Goal: Contribute content: Contribute content

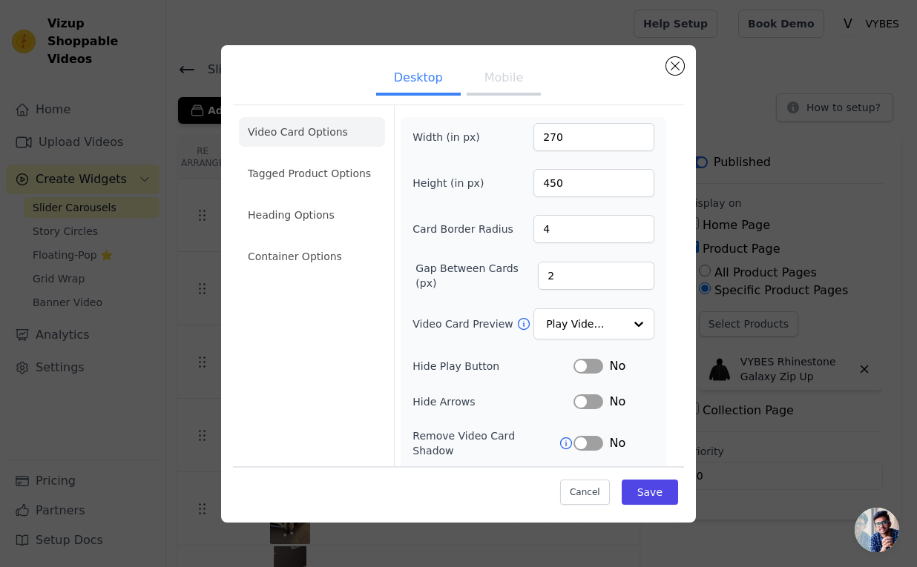
click at [303, 191] on ul "Video Card Options Tagged Product Options Heading Options Container Options" at bounding box center [312, 194] width 146 height 166
click at [304, 183] on li "Tagged Product Options" at bounding box center [312, 174] width 146 height 30
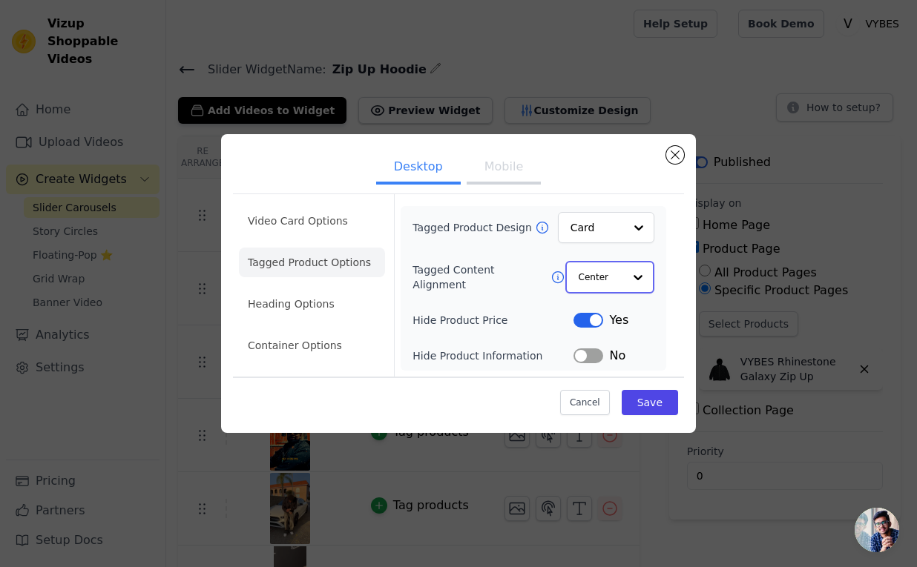
click at [591, 274] on input "Tagged Content Alignment" at bounding box center [600, 278] width 44 height 30
click at [596, 342] on div "Left" at bounding box center [609, 344] width 88 height 31
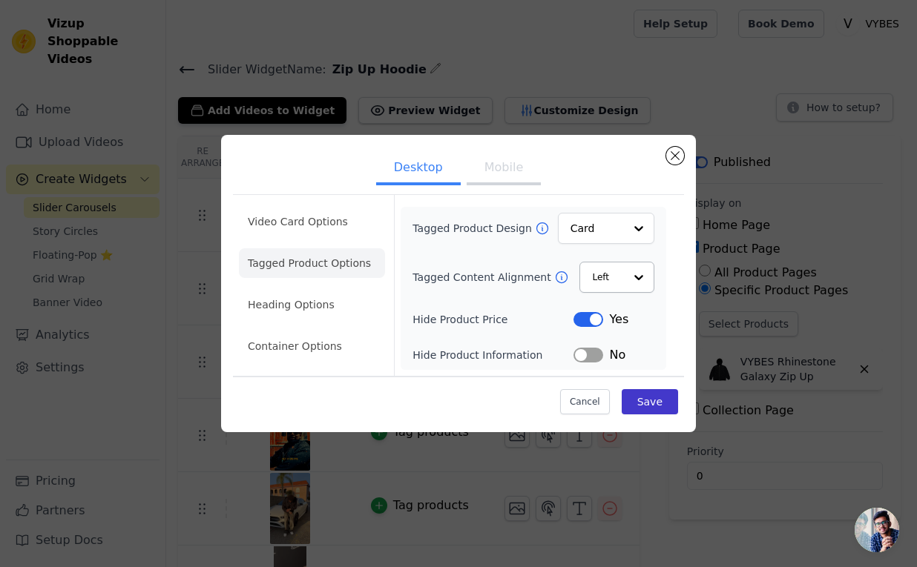
click at [652, 389] on div "Cancel Save" at bounding box center [458, 398] width 451 height 44
click at [653, 395] on button "Save" at bounding box center [649, 401] width 56 height 25
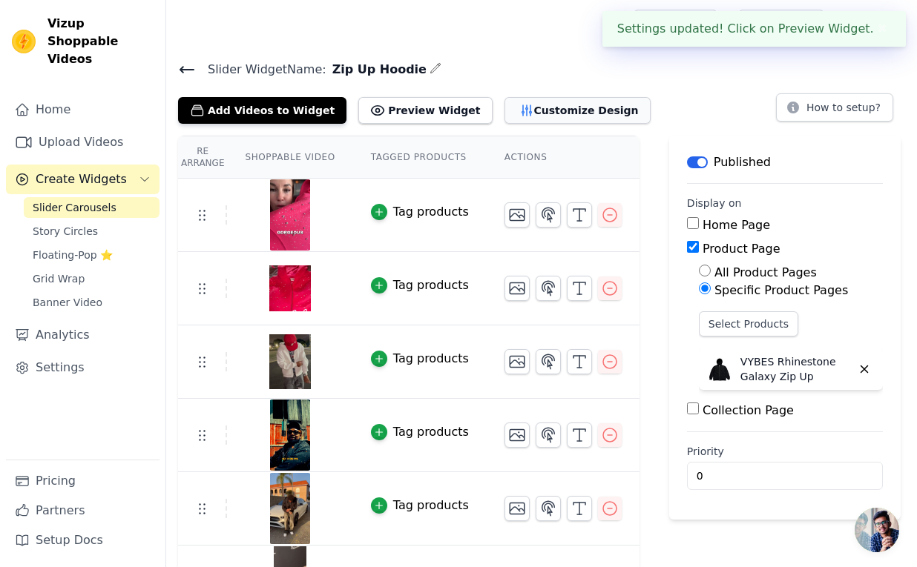
click at [527, 117] on button "Customize Design" at bounding box center [577, 110] width 146 height 27
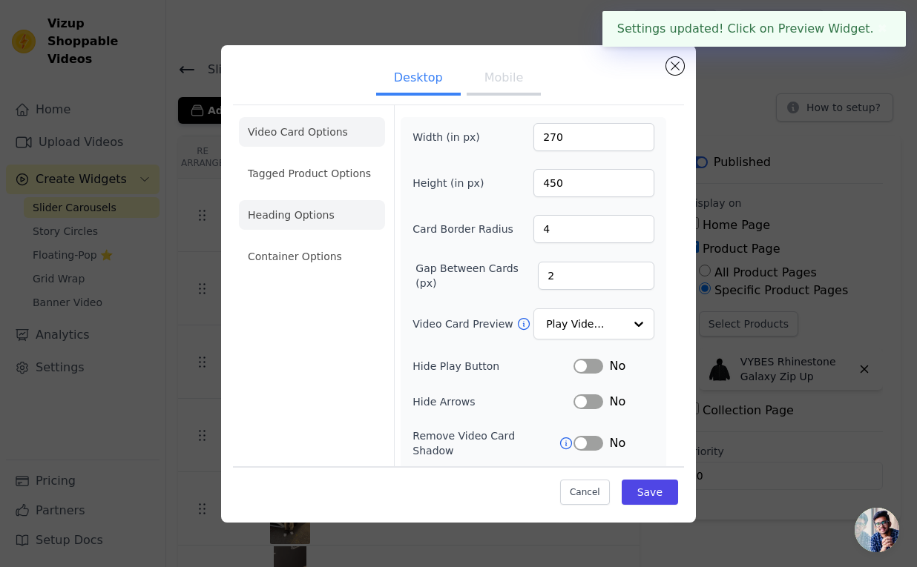
click at [326, 222] on li "Heading Options" at bounding box center [312, 215] width 146 height 30
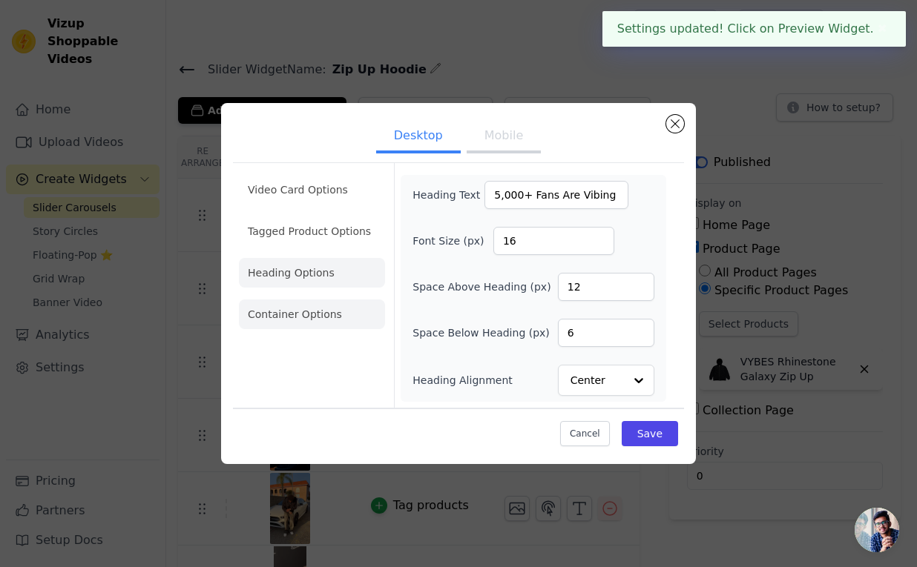
click at [328, 306] on li "Container Options" at bounding box center [312, 315] width 146 height 30
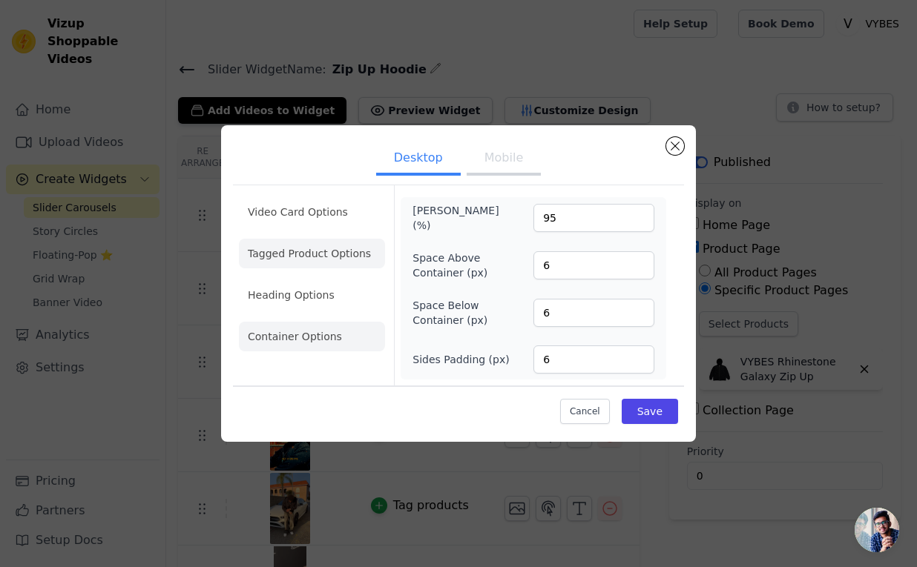
click at [330, 258] on li "Tagged Product Options" at bounding box center [312, 254] width 146 height 30
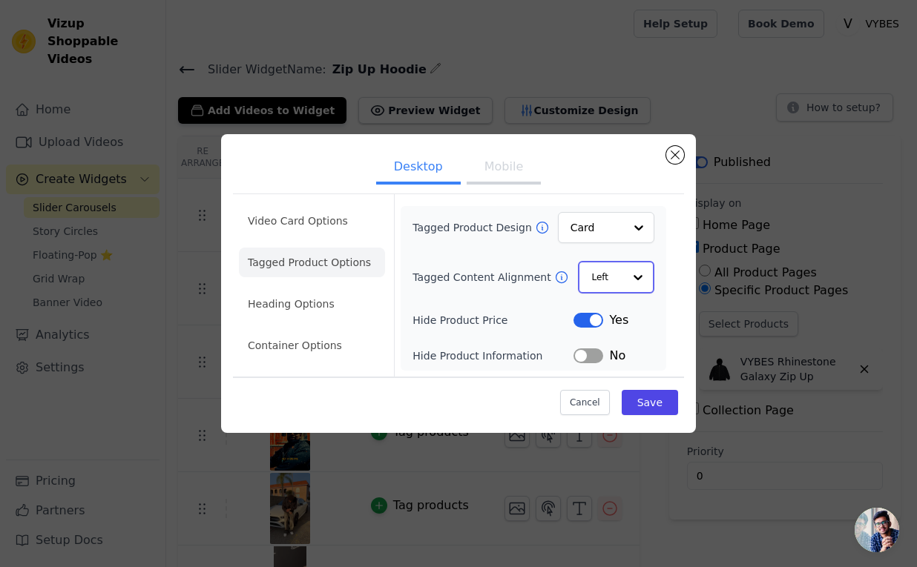
click at [629, 285] on div at bounding box center [638, 278] width 30 height 30
click at [625, 311] on div "Center" at bounding box center [616, 312] width 76 height 31
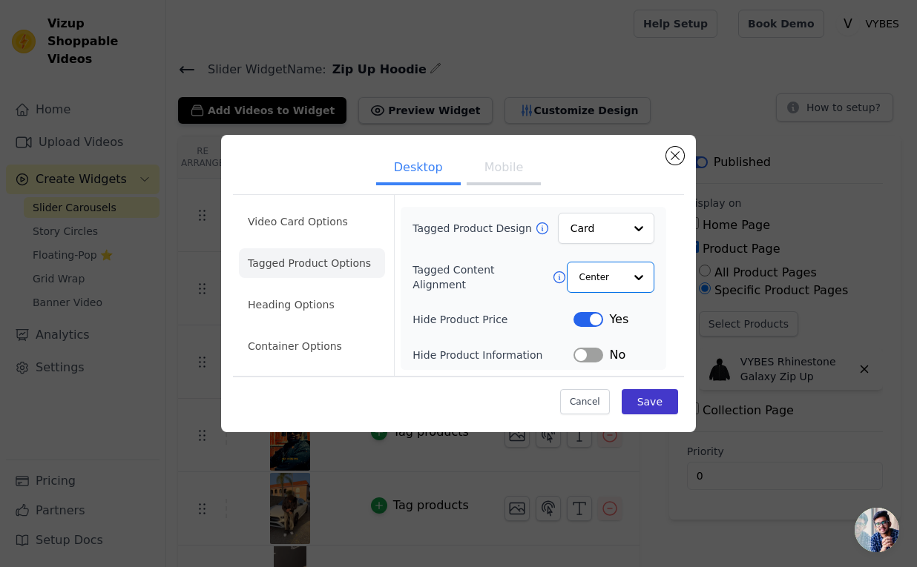
click at [653, 401] on button "Save" at bounding box center [649, 401] width 56 height 25
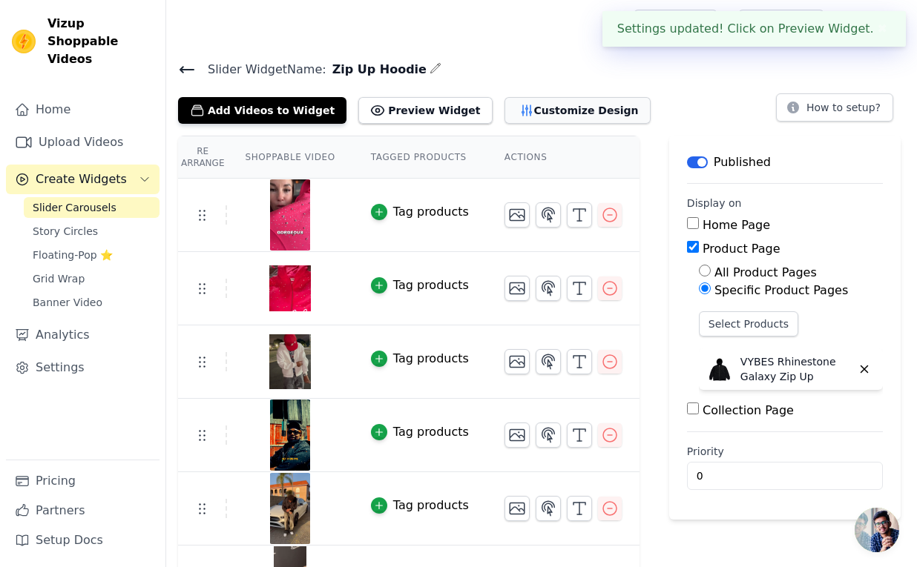
click at [525, 112] on button "Customize Design" at bounding box center [577, 110] width 146 height 27
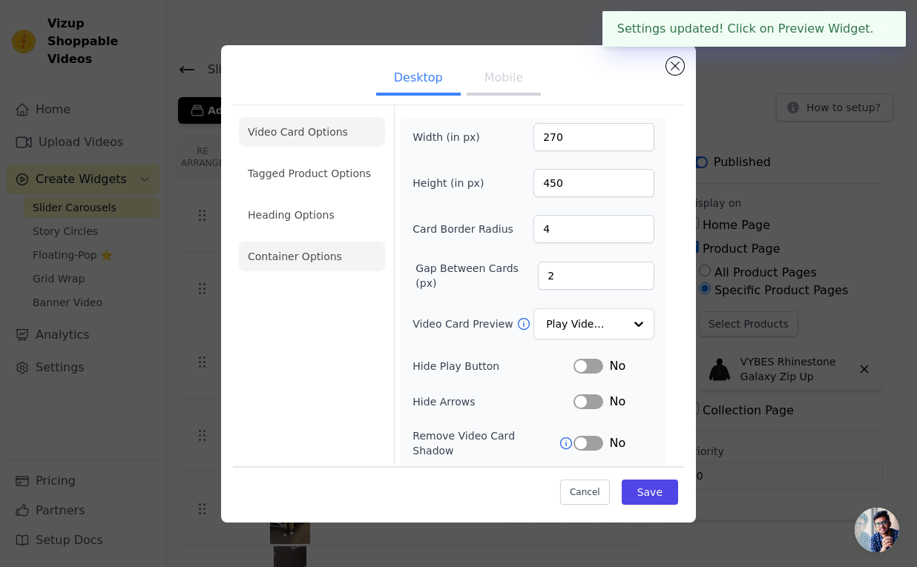
click at [305, 248] on li "Container Options" at bounding box center [312, 257] width 146 height 30
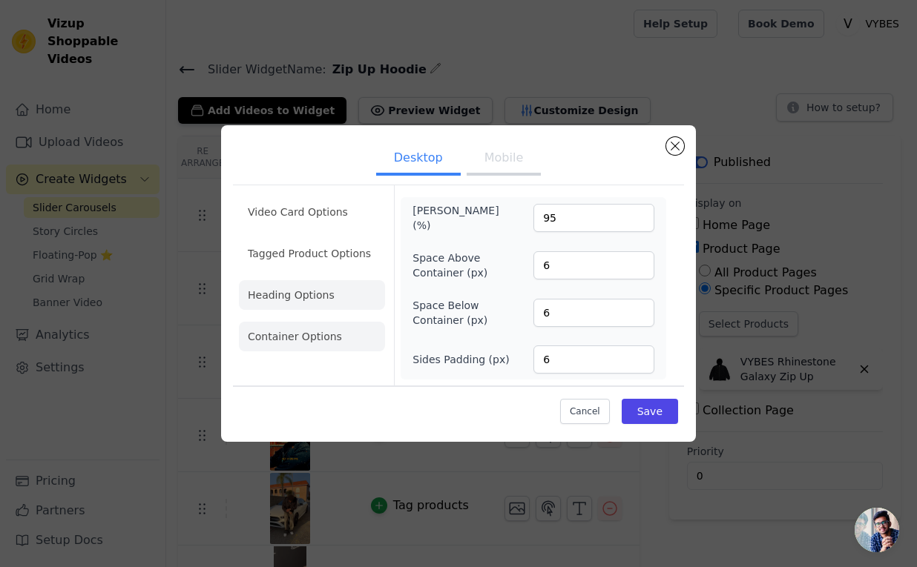
click at [307, 307] on li "Heading Options" at bounding box center [312, 295] width 146 height 30
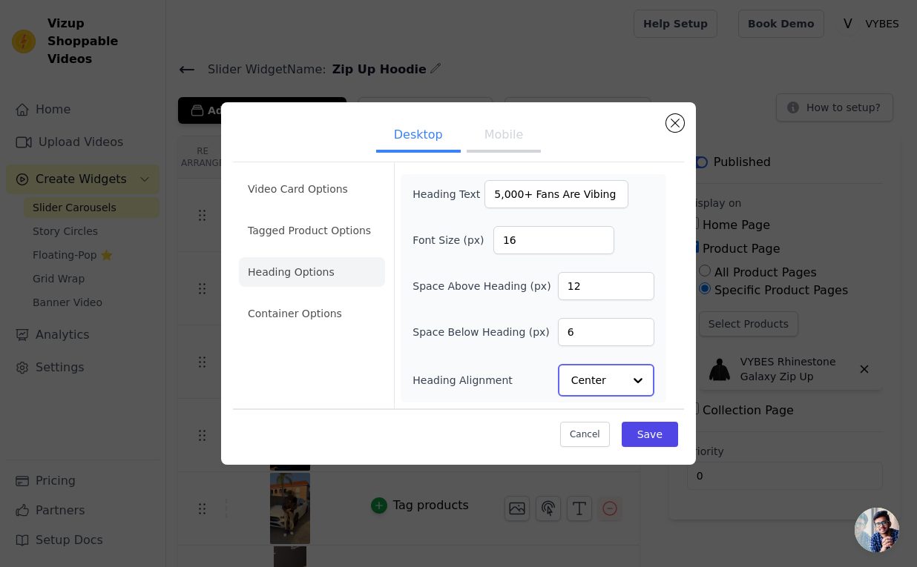
click at [589, 379] on input "Heading Alignment" at bounding box center [597, 381] width 52 height 30
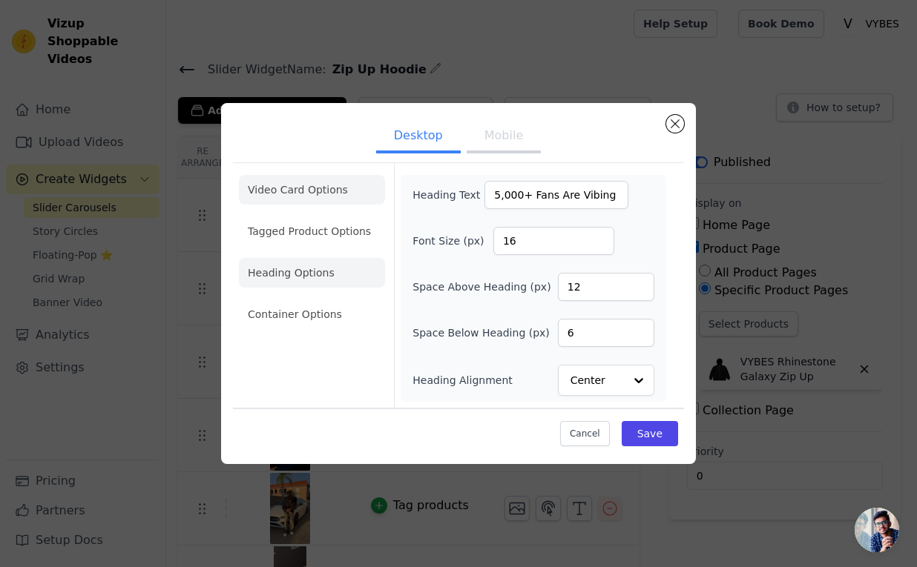
click at [323, 192] on li "Video Card Options" at bounding box center [312, 190] width 146 height 30
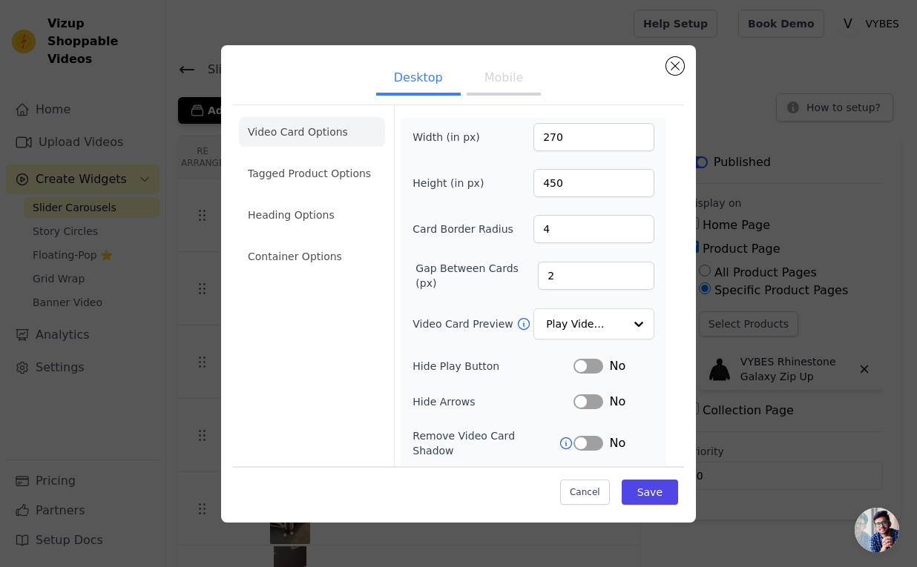
click at [509, 93] on button "Mobile" at bounding box center [503, 79] width 74 height 33
click at [641, 486] on button "Save" at bounding box center [649, 492] width 56 height 25
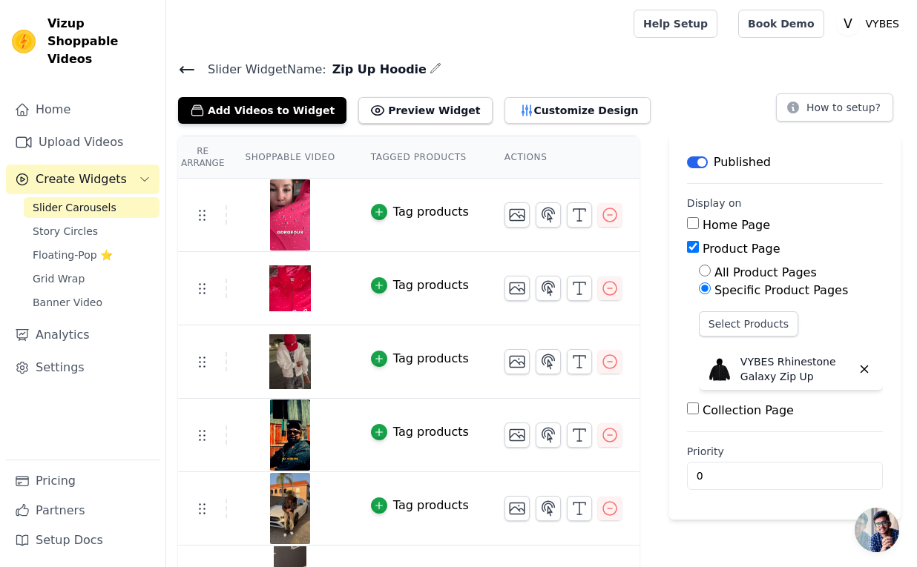
scroll to position [13, 0]
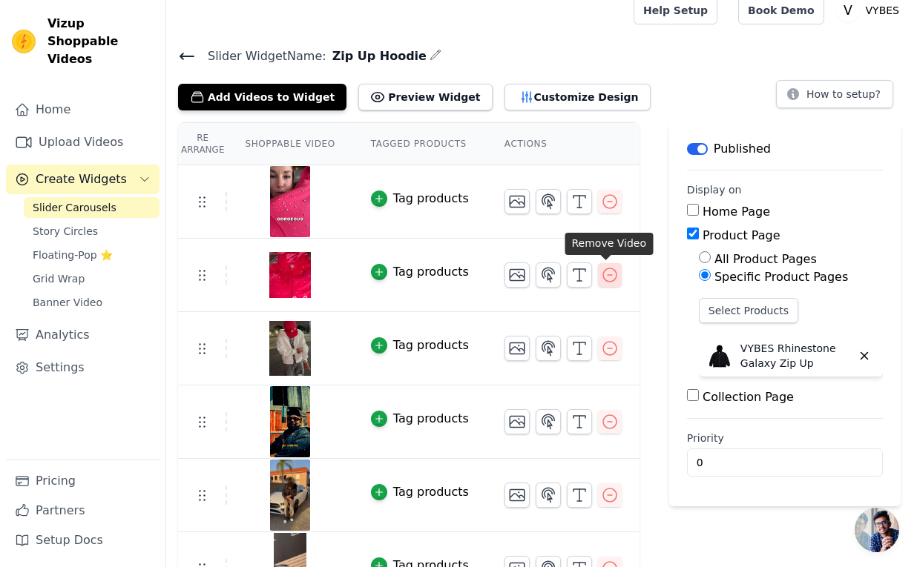
click at [609, 273] on icon "button" at bounding box center [610, 275] width 18 height 18
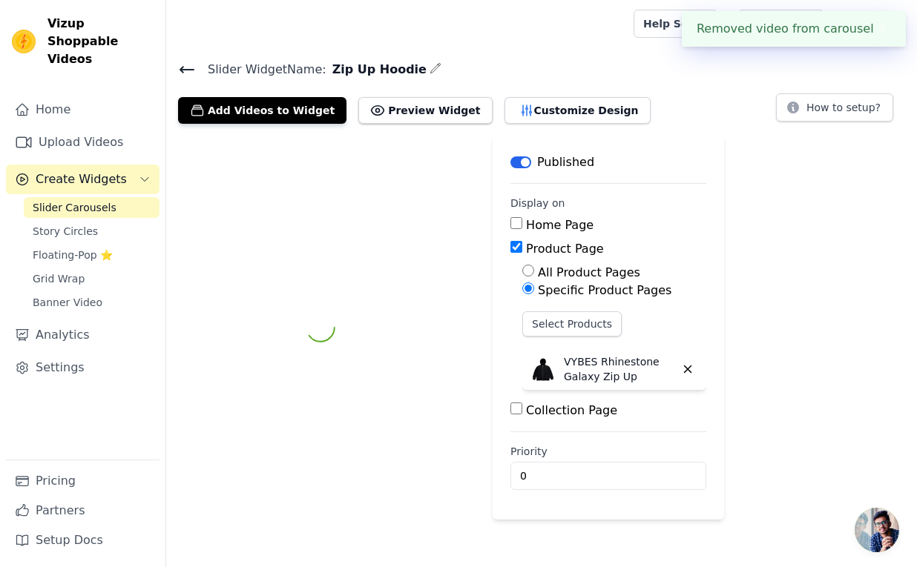
scroll to position [0, 0]
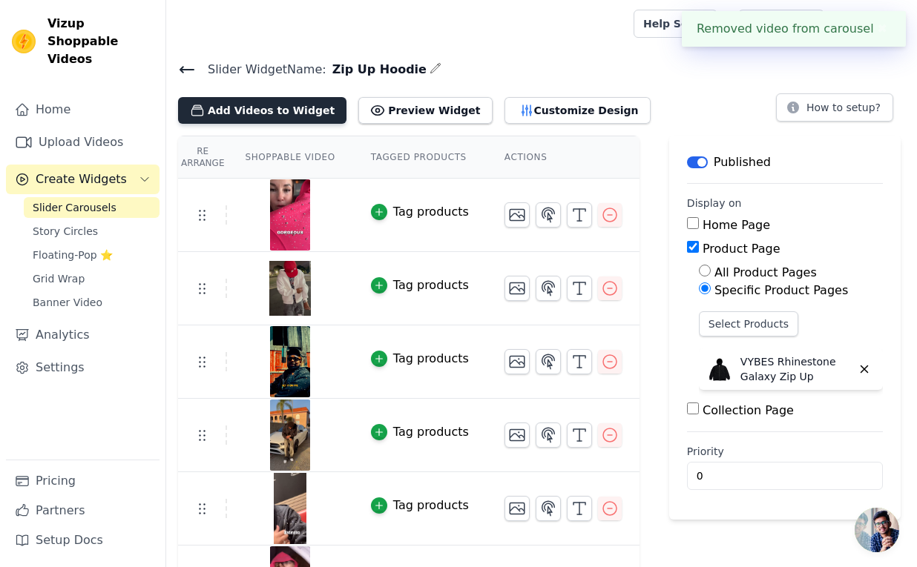
click at [281, 106] on button "Add Videos to Widget" at bounding box center [262, 110] width 168 height 27
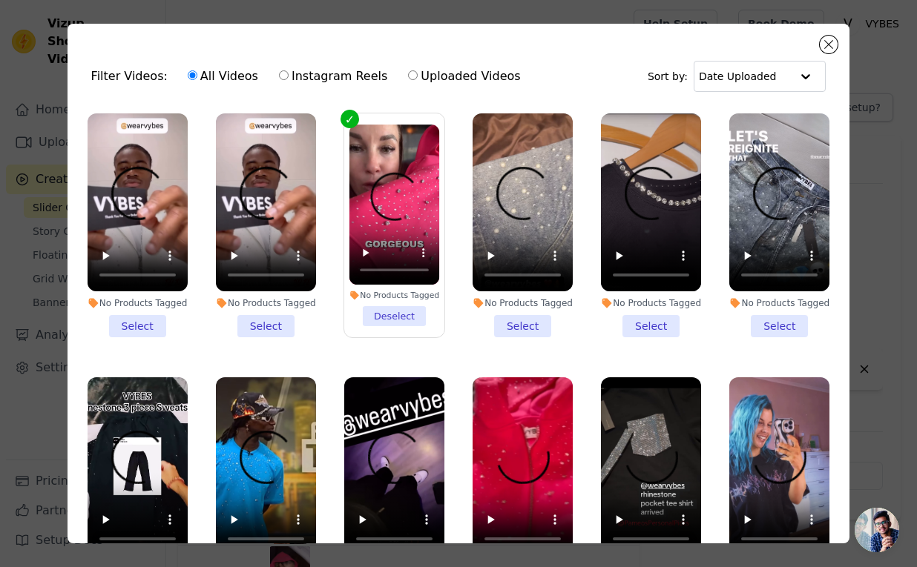
click at [159, 331] on li "No Products Tagged Select" at bounding box center [138, 225] width 100 height 224
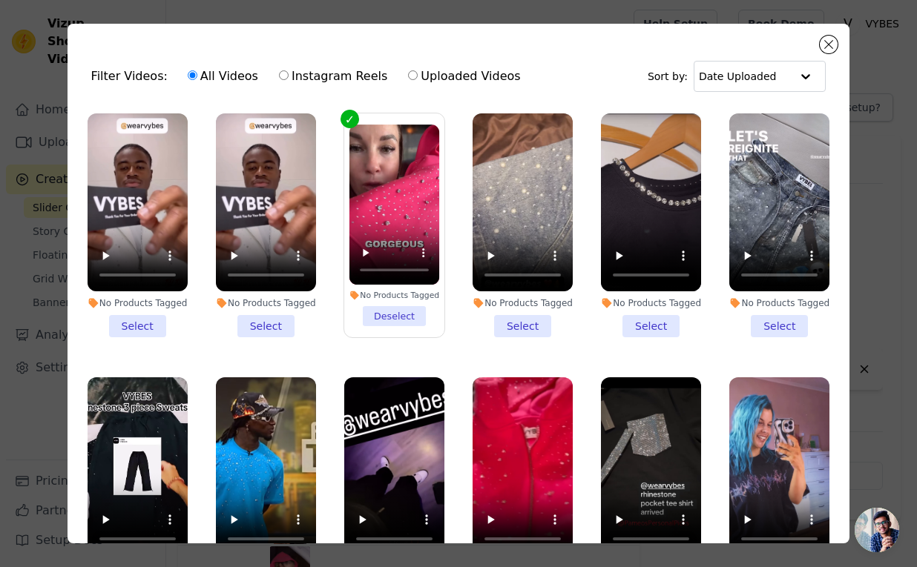
click at [0, 0] on input "No Products Tagged Select" at bounding box center [0, 0] width 0 height 0
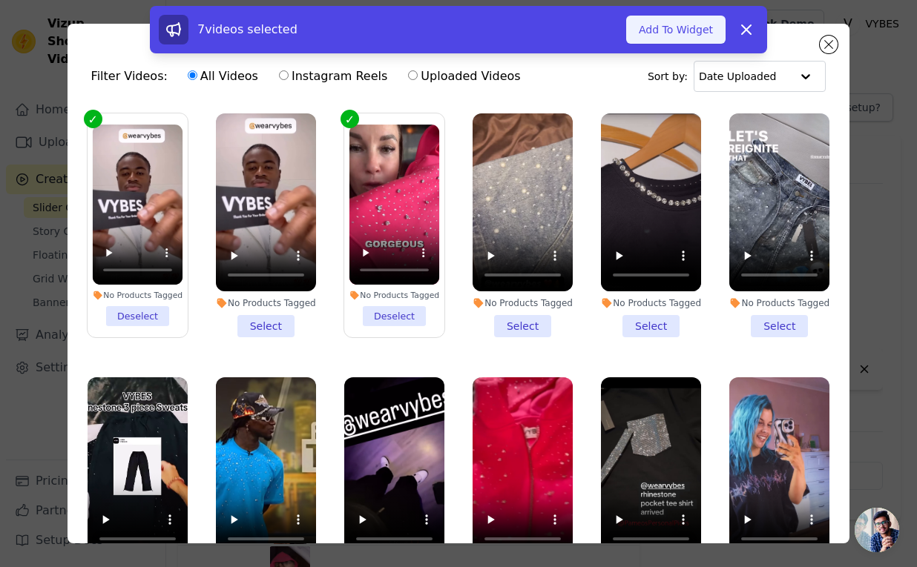
click at [670, 30] on button "Add To Widget" at bounding box center [675, 30] width 99 height 28
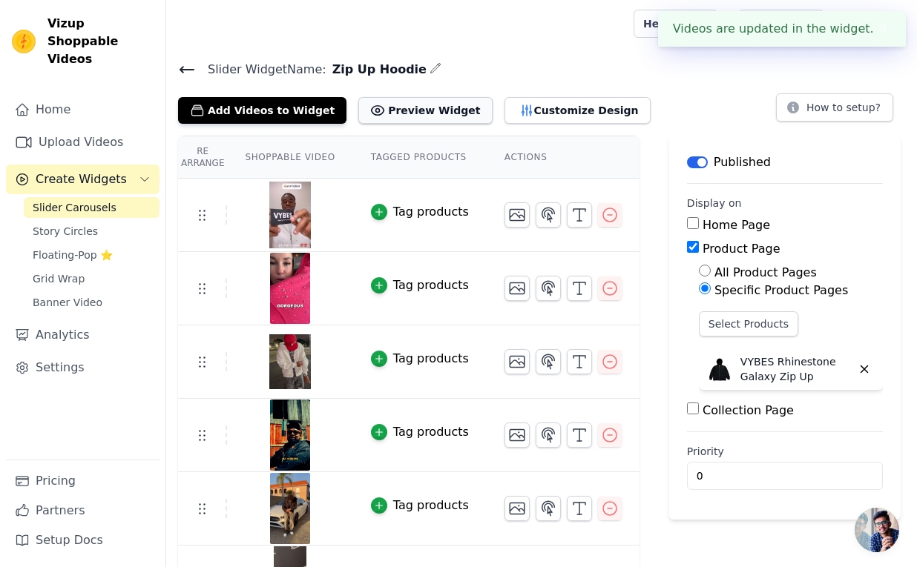
click at [427, 112] on button "Preview Widget" at bounding box center [424, 110] width 133 height 27
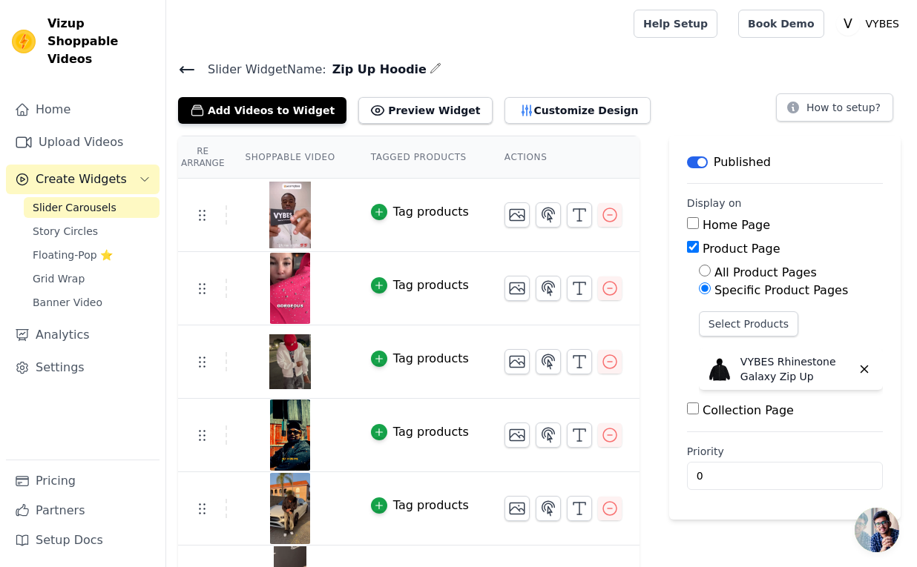
click at [82, 171] on span "Create Widgets" at bounding box center [81, 180] width 91 height 18
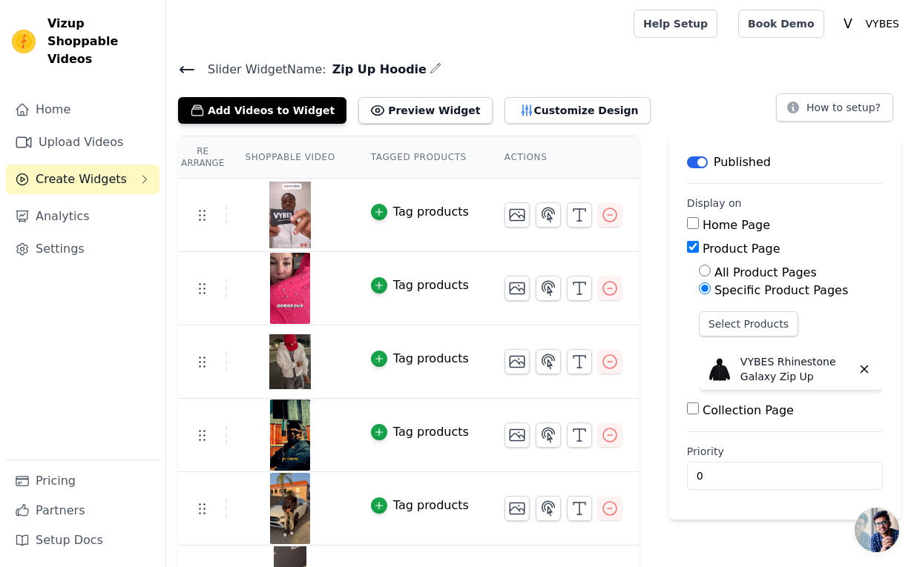
click at [82, 171] on span "Create Widgets" at bounding box center [81, 180] width 91 height 18
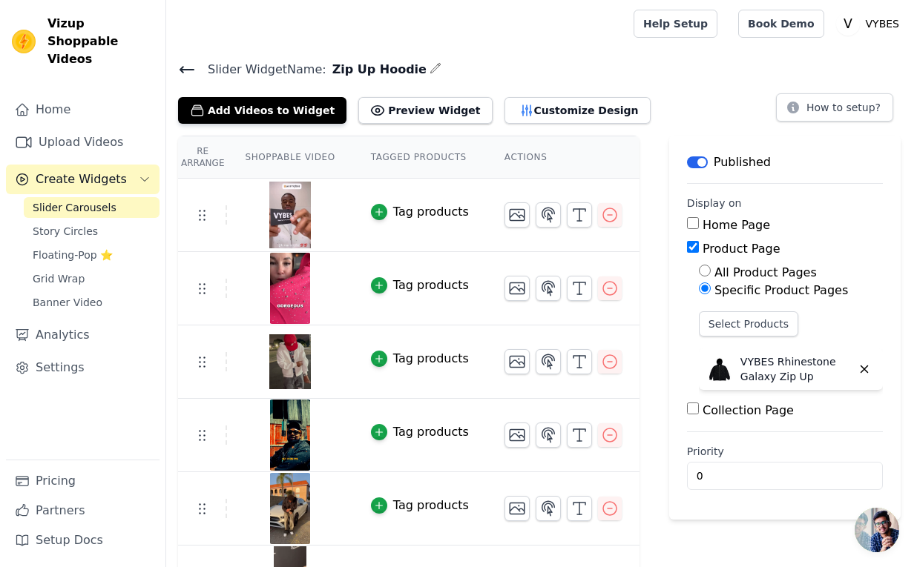
click at [83, 200] on span "Slider Carousels" at bounding box center [75, 207] width 84 height 15
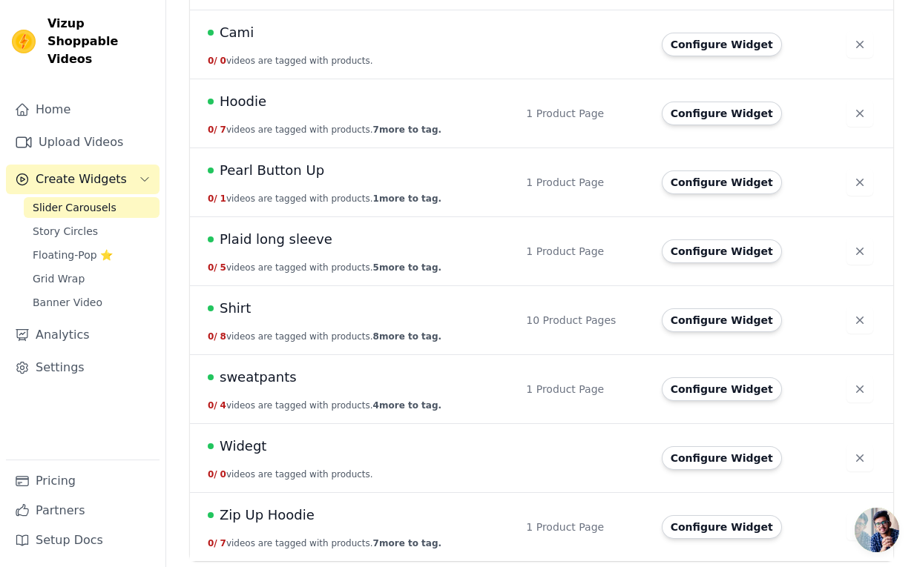
scroll to position [242, 0]
click at [659, 322] on td "Configure Widget" at bounding box center [745, 320] width 185 height 69
click at [684, 320] on button "Configure Widget" at bounding box center [721, 320] width 120 height 24
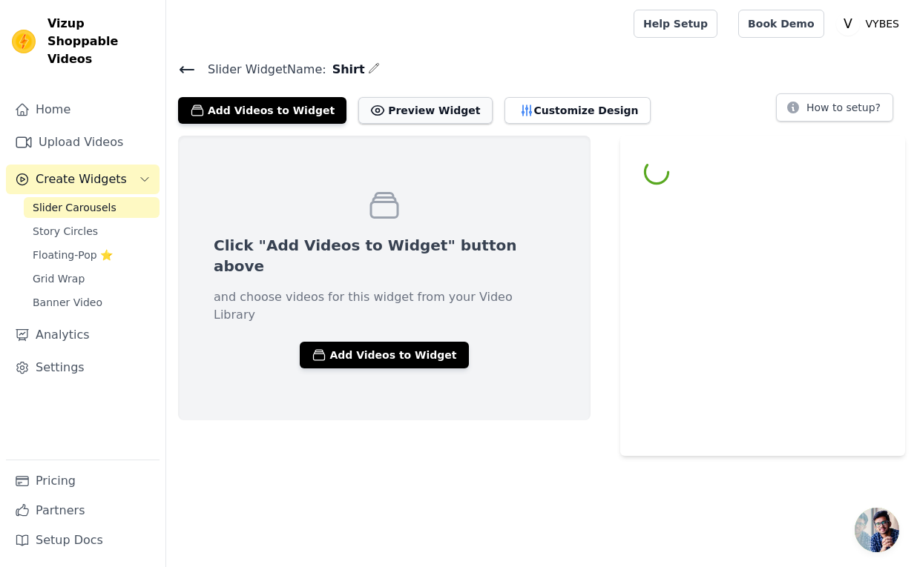
click at [396, 112] on button "Preview Widget" at bounding box center [424, 110] width 133 height 27
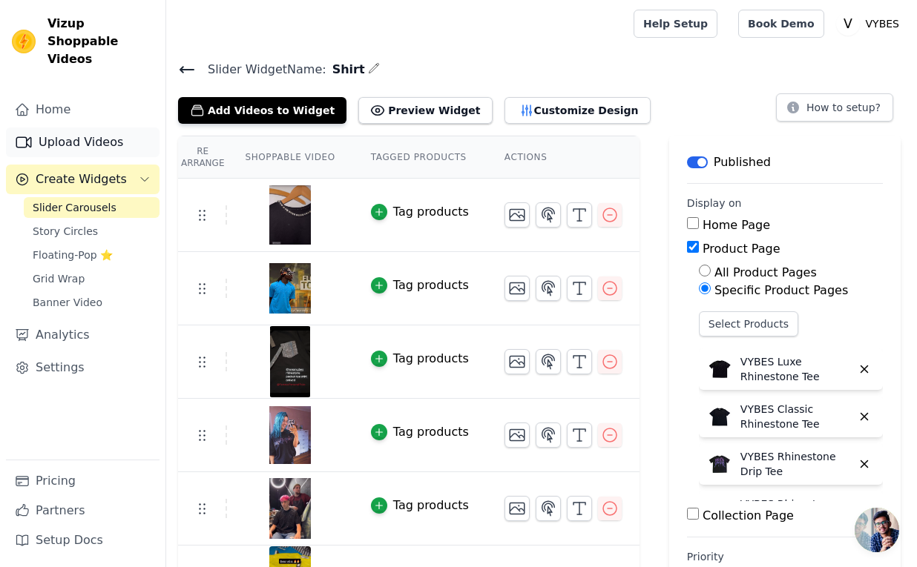
click at [75, 128] on link "Upload Videos" at bounding box center [83, 143] width 154 height 30
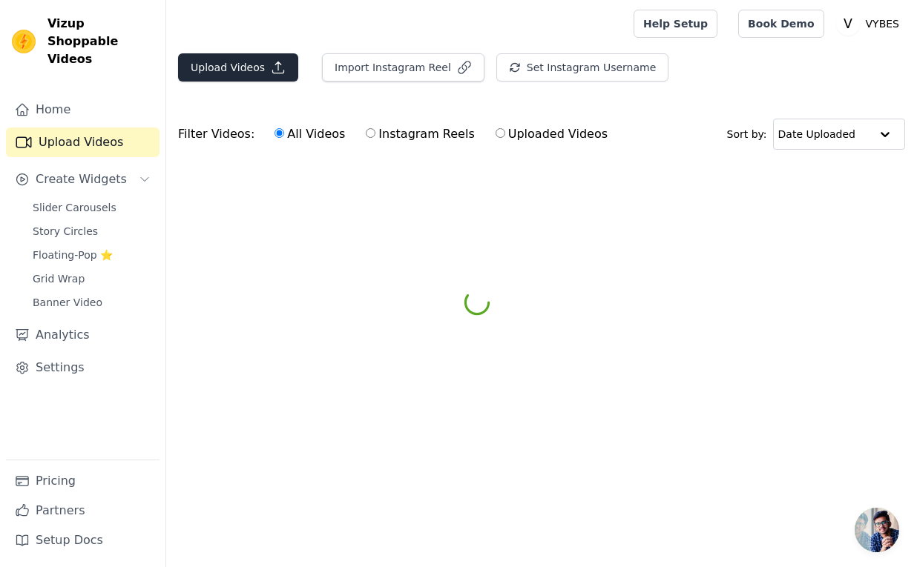
click at [237, 59] on button "Upload Videos" at bounding box center [238, 67] width 120 height 28
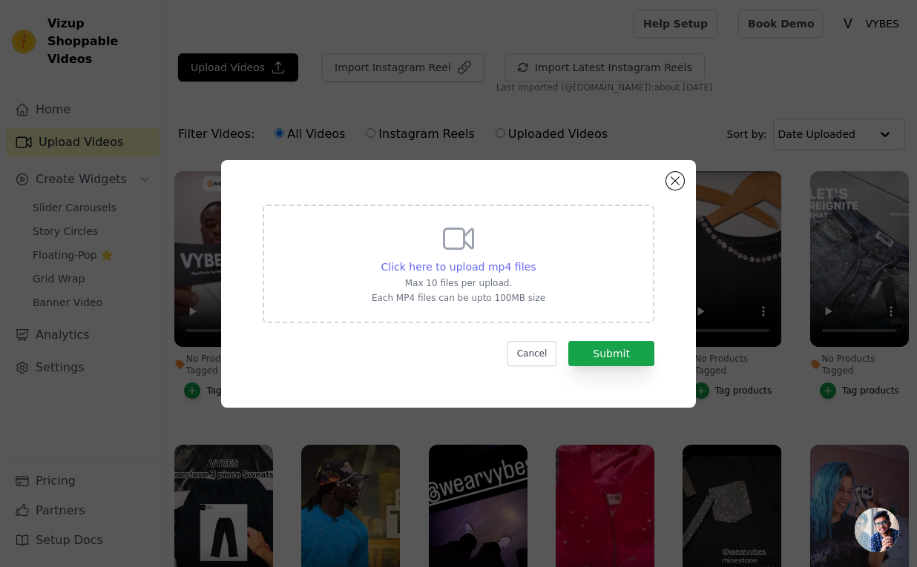
click at [454, 268] on span "Click here to upload mp4 files" at bounding box center [458, 267] width 155 height 12
click at [535, 260] on input "Click here to upload mp4 files Max 10 files per upload. Each MP4 files can be u…" at bounding box center [535, 259] width 1 height 1
click at [458, 271] on span "Click here to upload mp4 files" at bounding box center [458, 267] width 155 height 12
click at [535, 260] on input "Click here to upload mp4 files Max 10 files per upload. Each MP4 files can be u…" at bounding box center [535, 259] width 1 height 1
click at [472, 286] on p "Max 10 files per upload." at bounding box center [459, 283] width 174 height 12
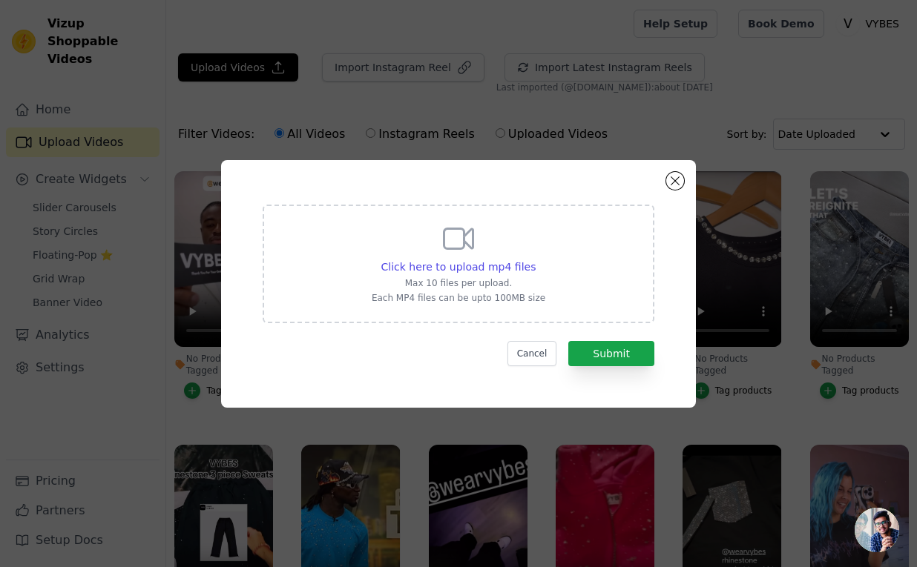
click at [535, 260] on input "Click here to upload mp4 files Max 10 files per upload. Each MP4 files can be u…" at bounding box center [535, 259] width 1 height 1
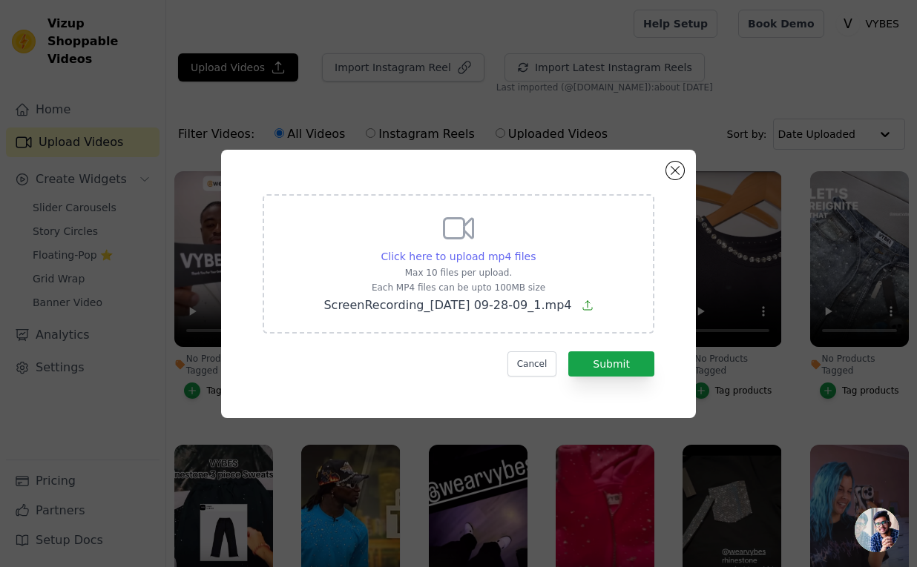
click at [482, 256] on span "Click here to upload mp4 files" at bounding box center [458, 257] width 155 height 12
click at [535, 249] on input "Click here to upload mp4 files Max 10 files per upload. Each MP4 files can be u…" at bounding box center [535, 248] width 1 height 1
click at [527, 262] on span "Click here to upload mp4 files" at bounding box center [458, 257] width 155 height 12
click at [535, 249] on input "Click here to upload mp4 files Max 10 files per upload. Each MP4 files can be u…" at bounding box center [535, 248] width 1 height 1
click at [615, 376] on button "Submit" at bounding box center [611, 364] width 86 height 25
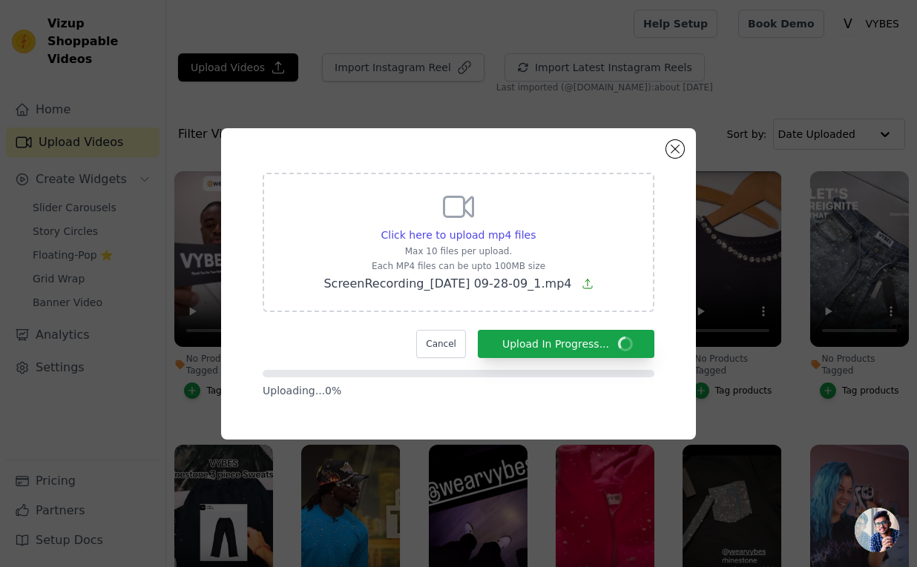
click at [617, 362] on form "Click here to upload mp4 files Max 10 files per upload. Each MP4 files can be u…" at bounding box center [459, 285] width 392 height 225
click at [464, 232] on span "Click here to upload mp4 files" at bounding box center [458, 235] width 155 height 12
click at [535, 228] on input "Click here to upload mp4 files Max 10 files per upload. Each MP4 files can be u…" at bounding box center [535, 227] width 1 height 1
type input "C:\fakepath\fdf774b34a92458ab43b41d32a4d3cb5.mp4"
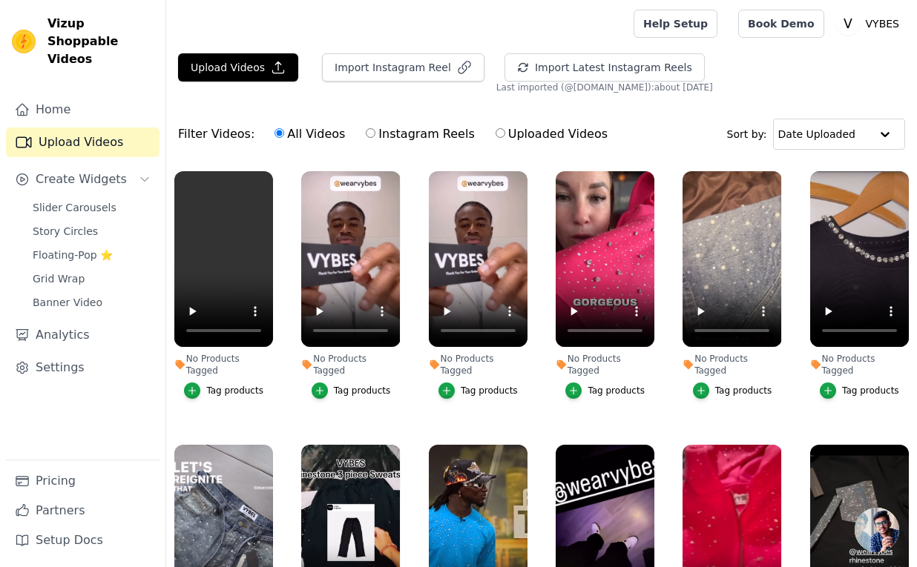
click at [222, 257] on video at bounding box center [223, 259] width 99 height 176
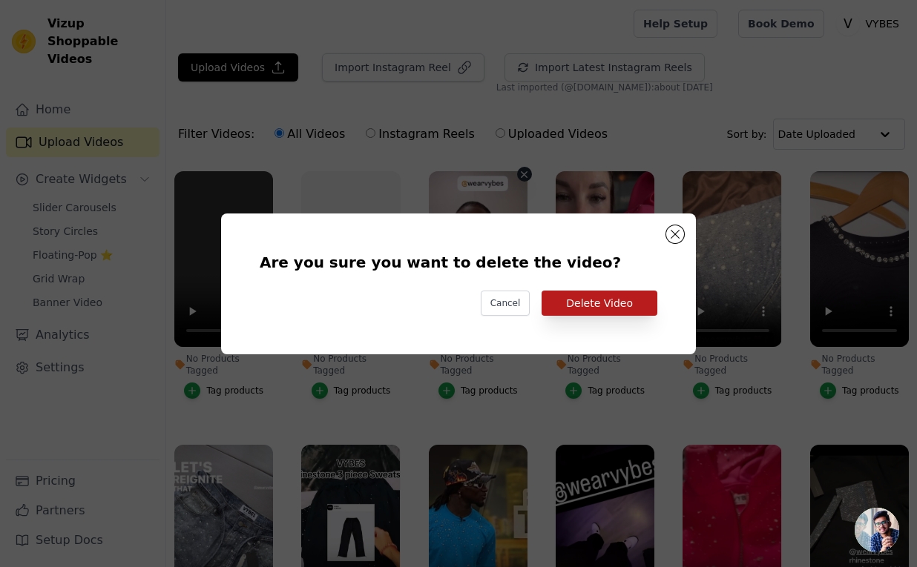
click at [591, 305] on button "Delete Video" at bounding box center [599, 303] width 116 height 25
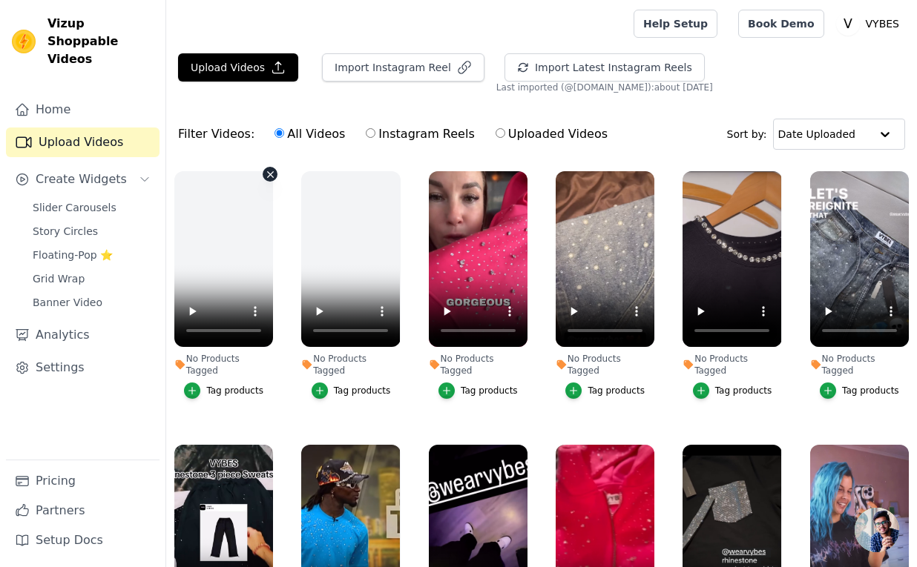
click at [239, 249] on video at bounding box center [223, 259] width 99 height 176
click at [271, 65] on icon "button" at bounding box center [278, 67] width 15 height 15
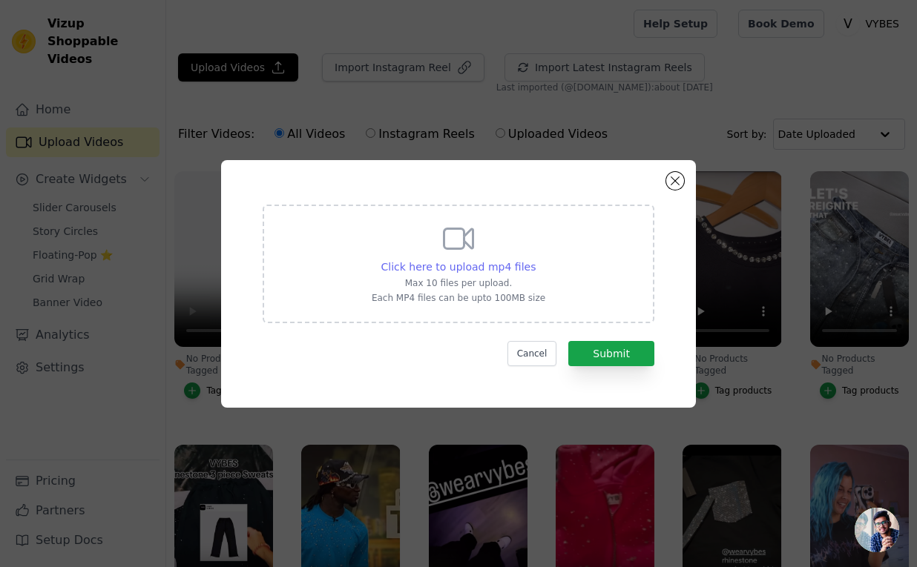
click at [449, 261] on span "Click here to upload mp4 files" at bounding box center [458, 267] width 155 height 12
click at [535, 260] on input "Click here to upload mp4 files Max 10 files per upload. Each MP4 files can be u…" at bounding box center [535, 259] width 1 height 1
type input "C:\fakepath\fdf774b34a92458ab43b41d32a4d3cb5.mp4"
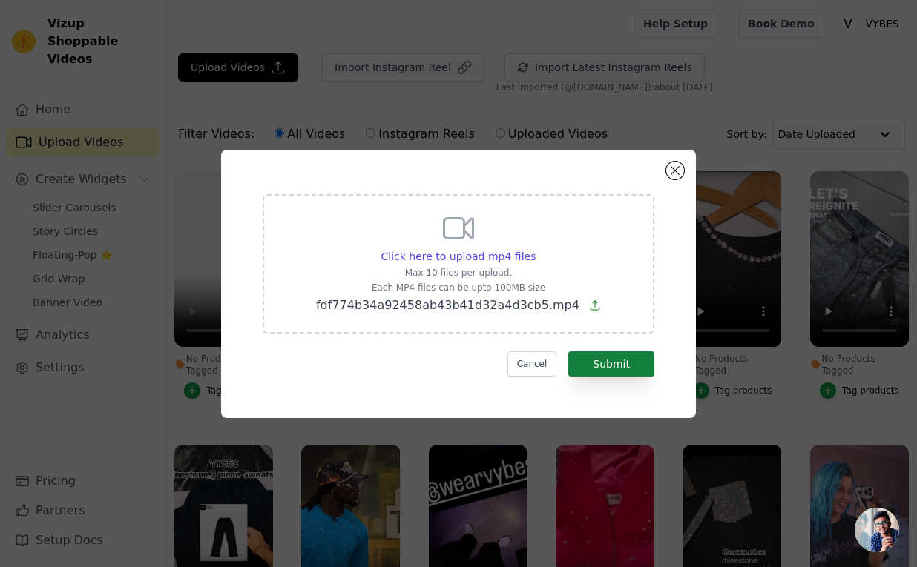
click at [635, 364] on button "Submit" at bounding box center [611, 364] width 86 height 25
click at [612, 362] on button "Submit" at bounding box center [611, 364] width 86 height 25
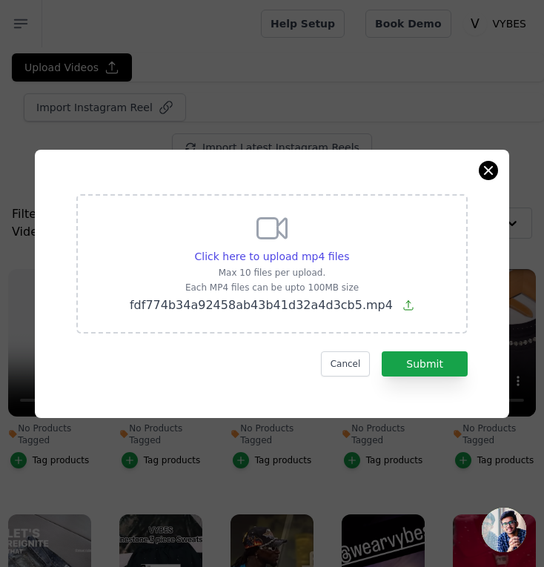
click at [490, 170] on button "Close modal" at bounding box center [489, 171] width 18 height 18
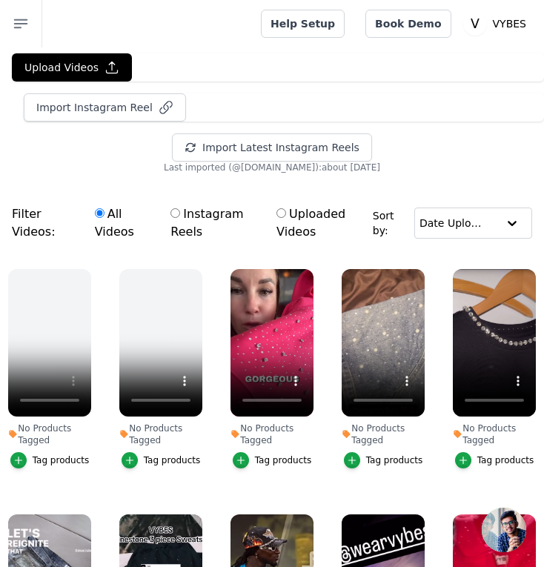
click at [527, 124] on div "Upload Videos Import Instagram Reel Import Latest Instagram Reels Import Latest…" at bounding box center [272, 113] width 544 height 120
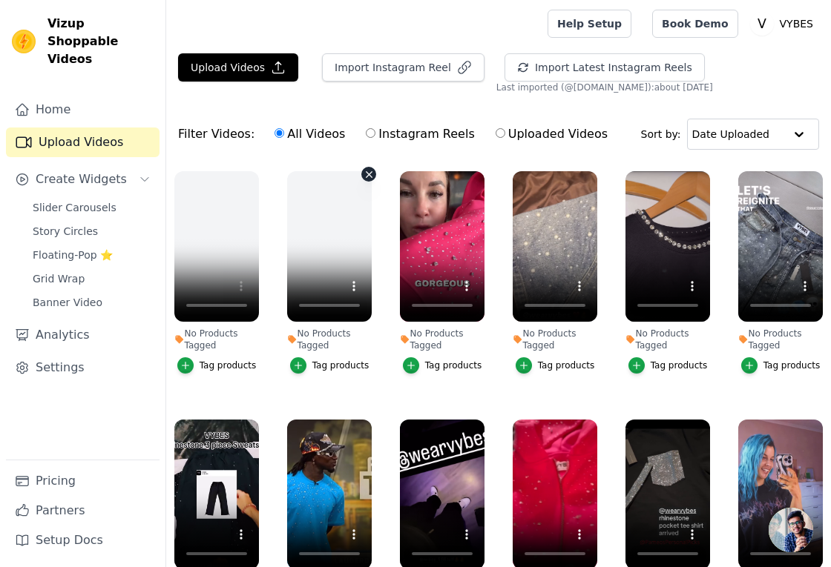
scroll to position [1, 0]
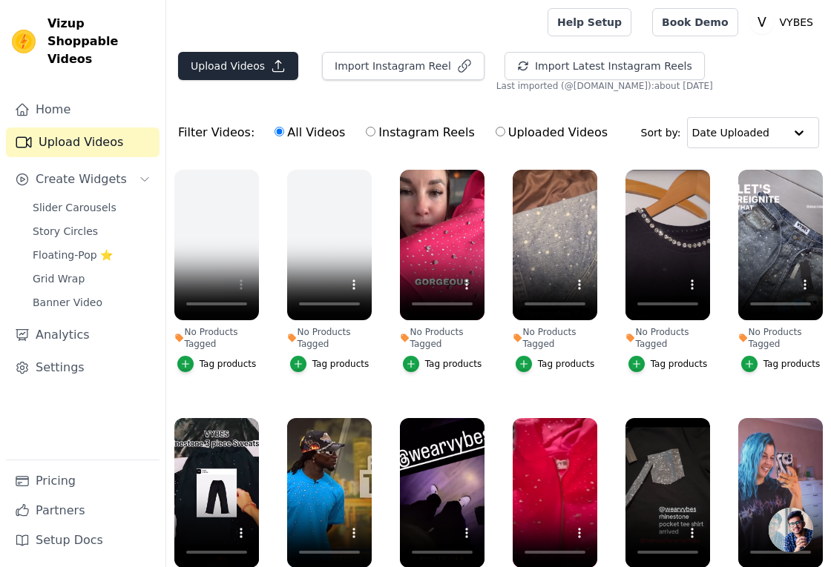
click at [238, 65] on button "Upload Videos" at bounding box center [238, 66] width 120 height 28
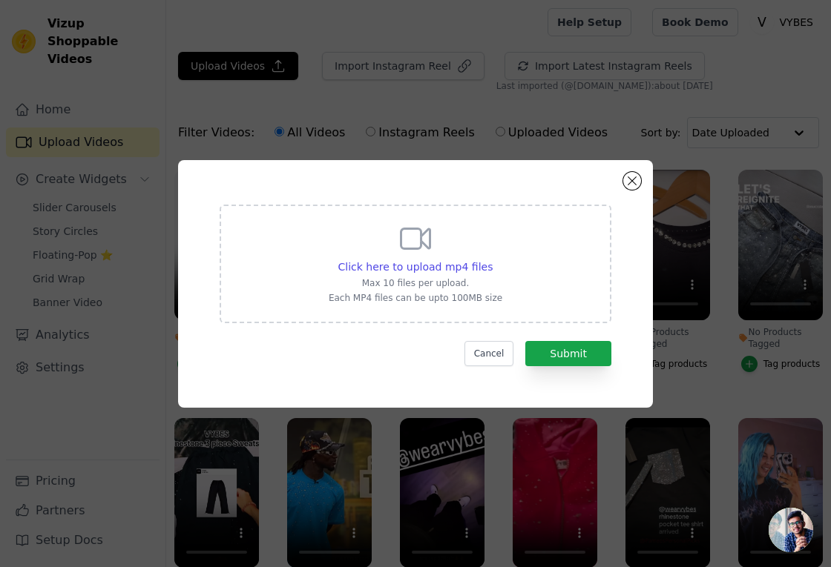
scroll to position [0, 0]
click at [426, 257] on div "Click here to upload mp4 files Max 10 files per upload. Each MP4 files can be u…" at bounding box center [416, 262] width 174 height 83
click at [492, 259] on input "Click here to upload mp4 files Max 10 files per upload. Each MP4 files can be u…" at bounding box center [492, 259] width 1 height 1
type input "C:\fakepath\fdf774b34a92458ab43b41d32a4d3cb5.mp4"
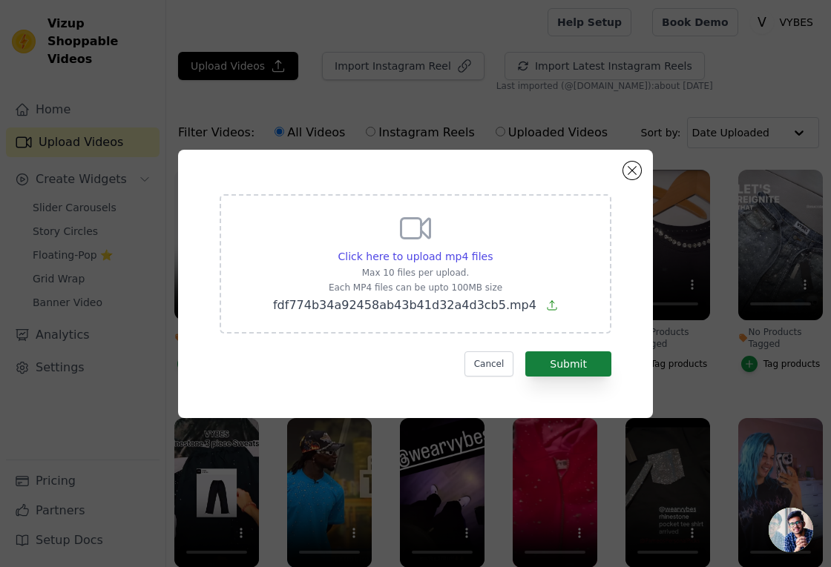
click at [577, 366] on button "Submit" at bounding box center [568, 364] width 86 height 25
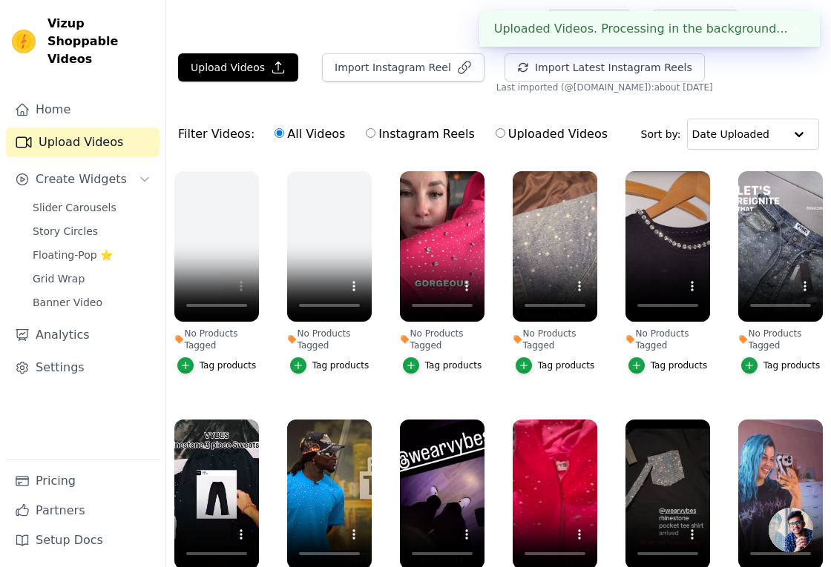
scroll to position [1, 0]
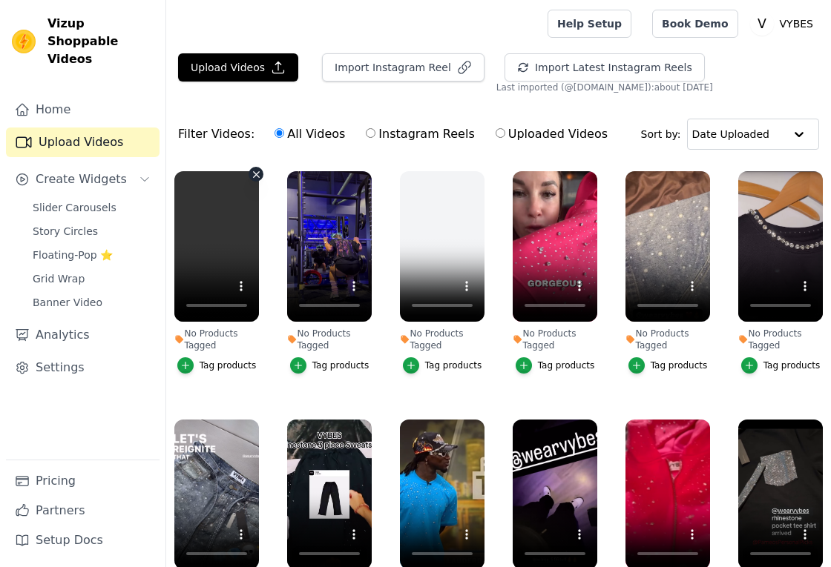
click at [231, 246] on video at bounding box center [216, 246] width 85 height 151
click at [196, 303] on video at bounding box center [216, 246] width 85 height 151
click at [90, 200] on span "Slider Carousels" at bounding box center [75, 207] width 84 height 15
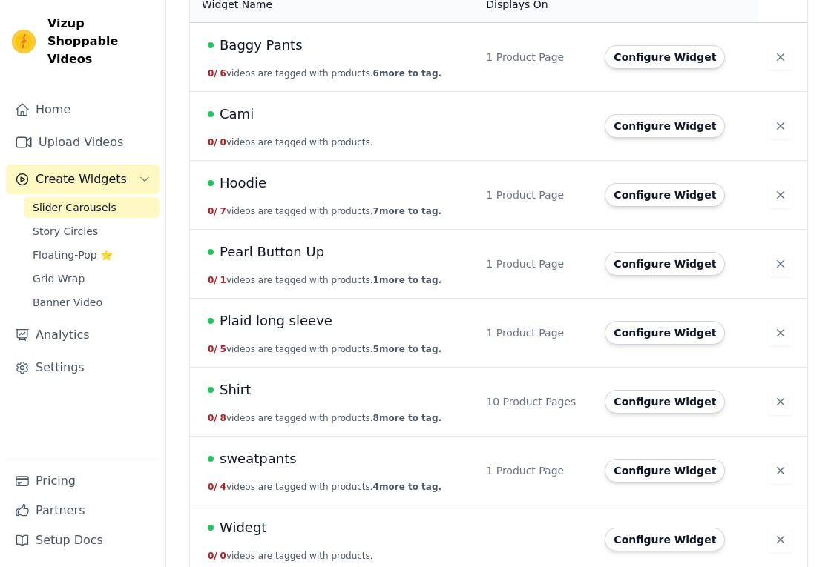
scroll to position [172, 0]
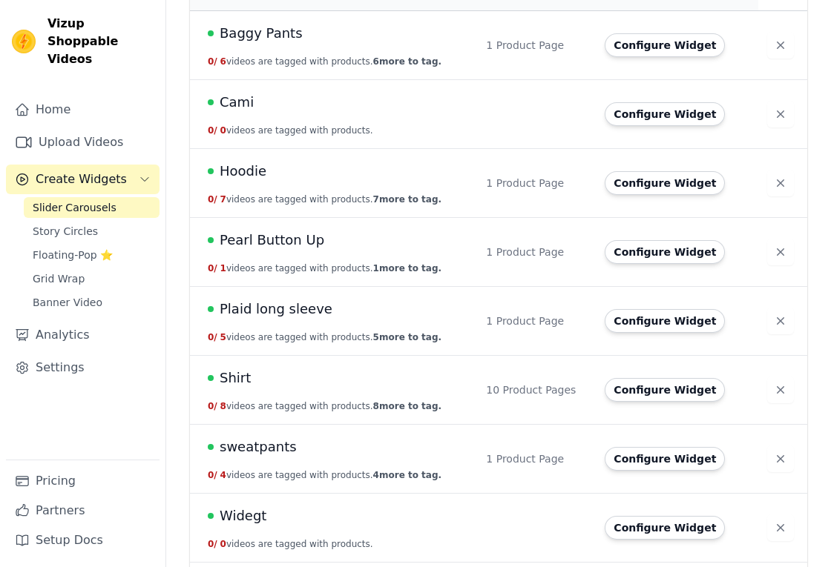
click at [660, 405] on td "Configure Widget" at bounding box center [676, 390] width 162 height 69
click at [676, 391] on button "Configure Widget" at bounding box center [664, 390] width 120 height 24
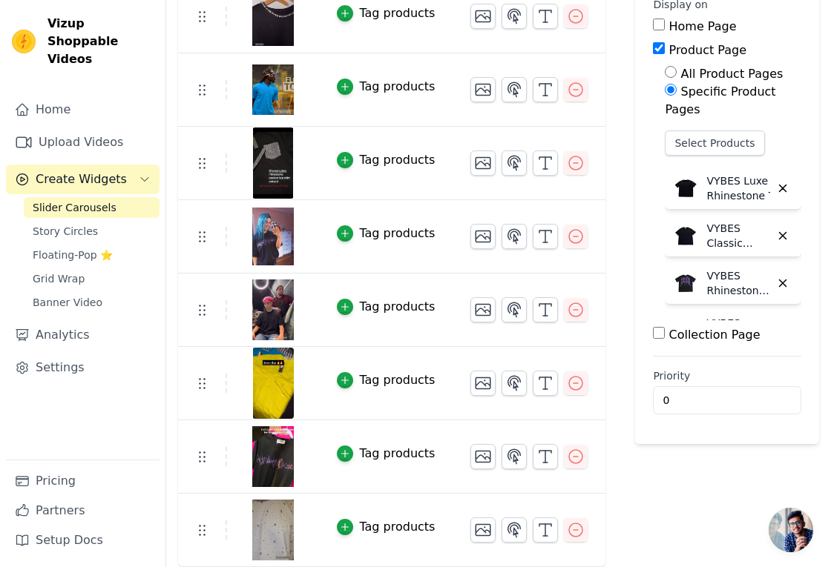
scroll to position [198, 0]
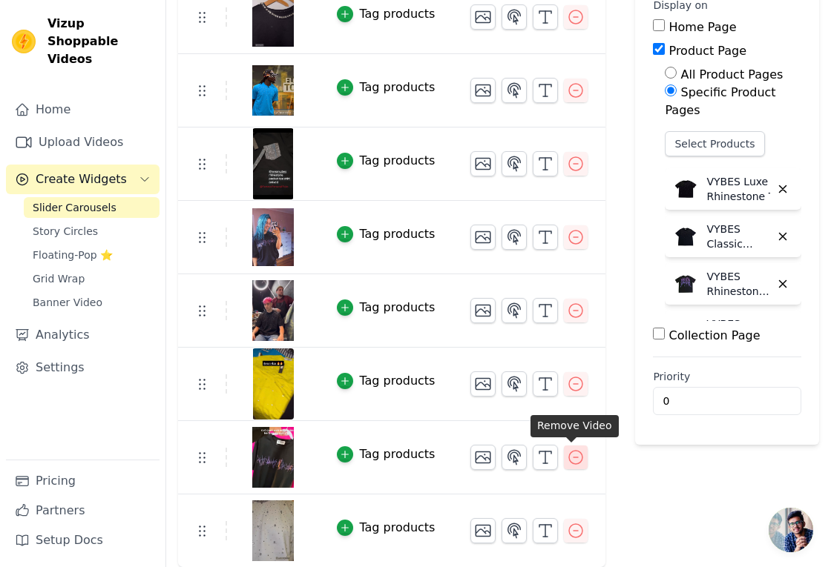
click at [570, 463] on icon "button" at bounding box center [575, 457] width 13 height 13
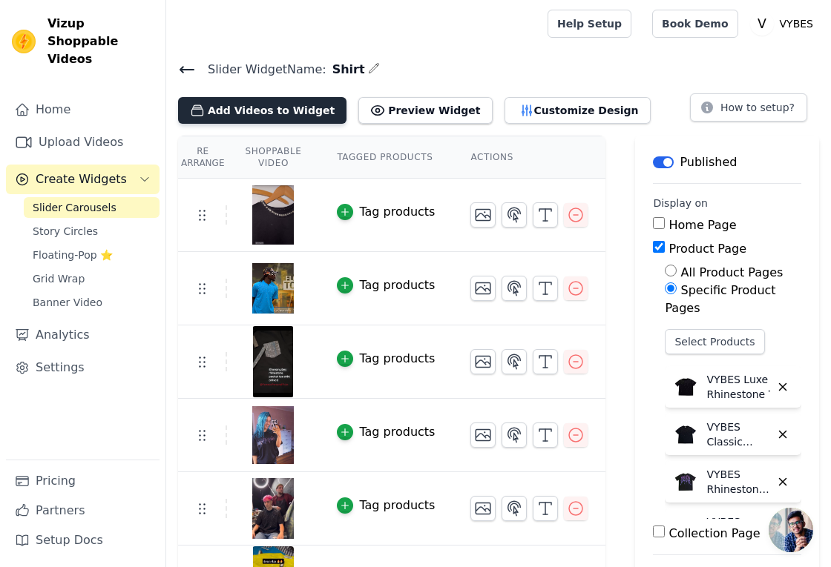
scroll to position [0, 0]
click at [283, 103] on button "Add Videos to Widget" at bounding box center [262, 110] width 168 height 27
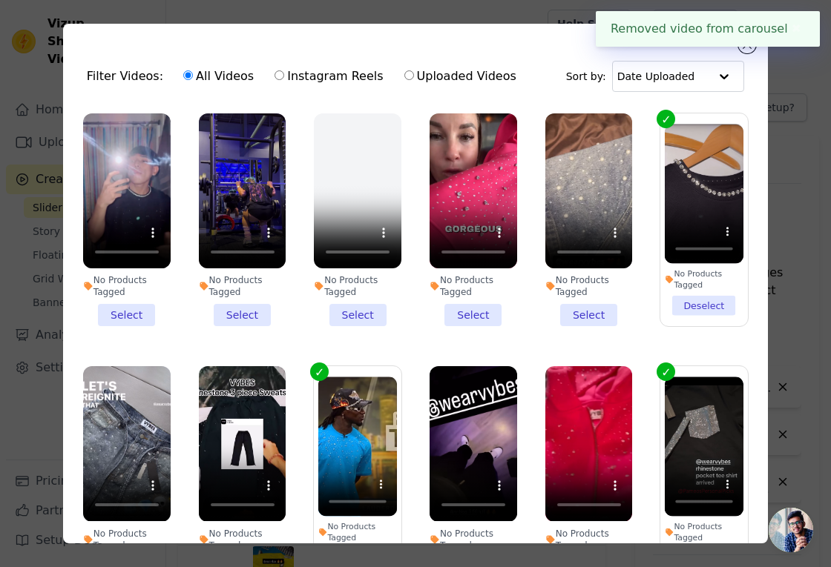
click at [128, 304] on li "No Products Tagged Select" at bounding box center [127, 219] width 88 height 213
click at [0, 0] on input "No Products Tagged Select" at bounding box center [0, 0] width 0 height 0
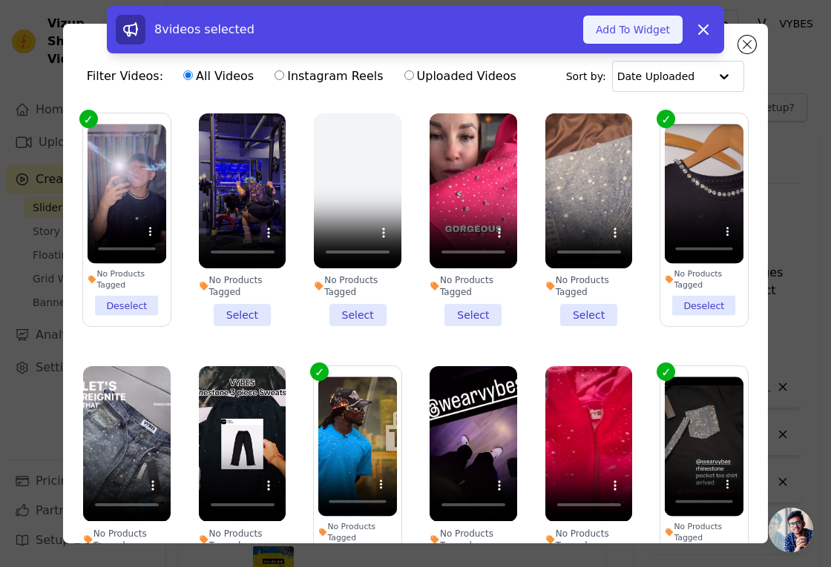
click at [630, 33] on button "Add To Widget" at bounding box center [632, 30] width 99 height 28
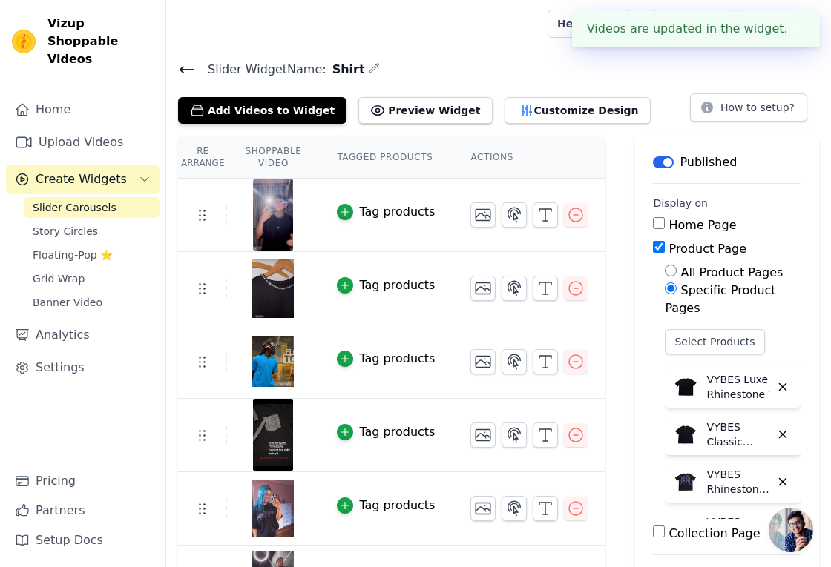
scroll to position [44, 0]
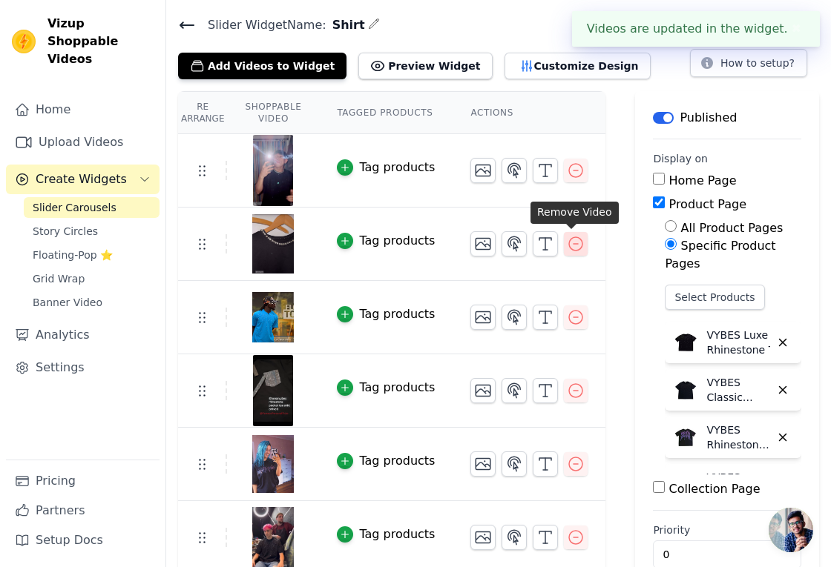
click at [570, 250] on icon "button" at bounding box center [575, 243] width 13 height 13
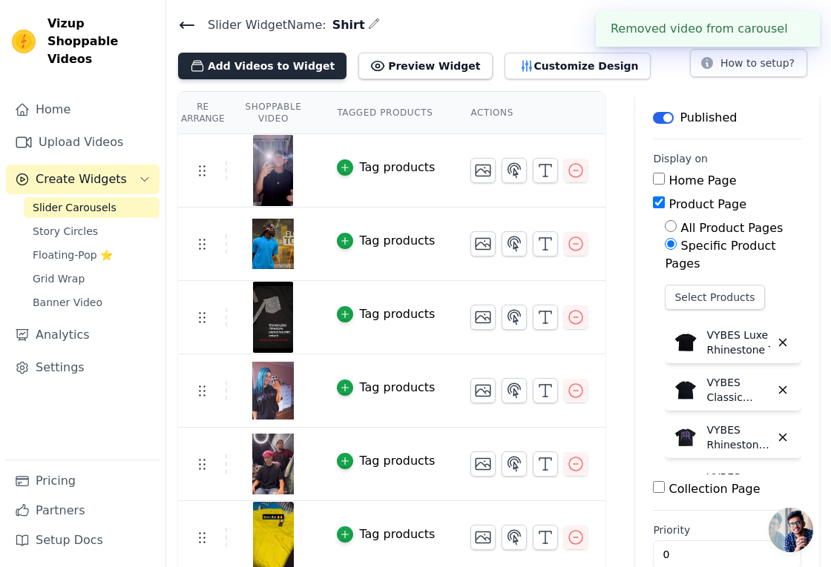
click at [286, 70] on button "Add Videos to Widget" at bounding box center [262, 66] width 168 height 27
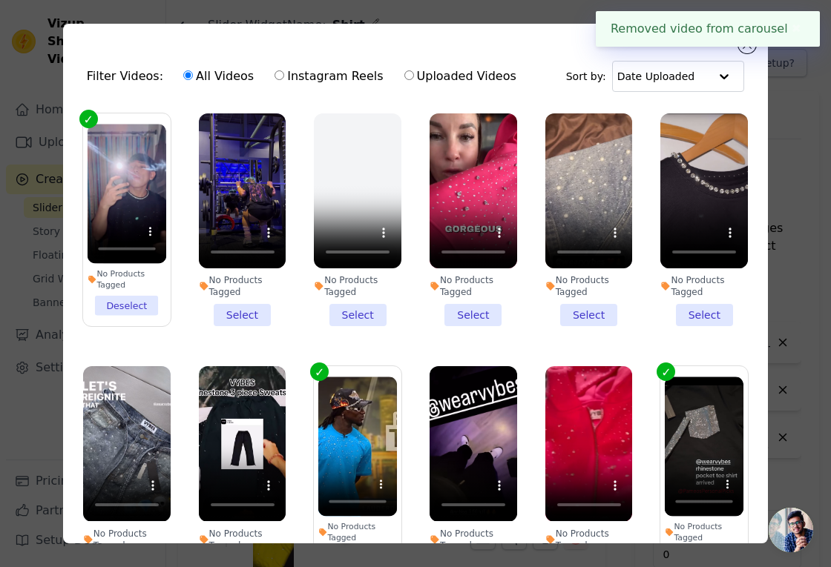
click at [248, 308] on li "No Products Tagged Select" at bounding box center [243, 219] width 88 height 213
click at [0, 0] on input "No Products Tagged Select" at bounding box center [0, 0] width 0 height 0
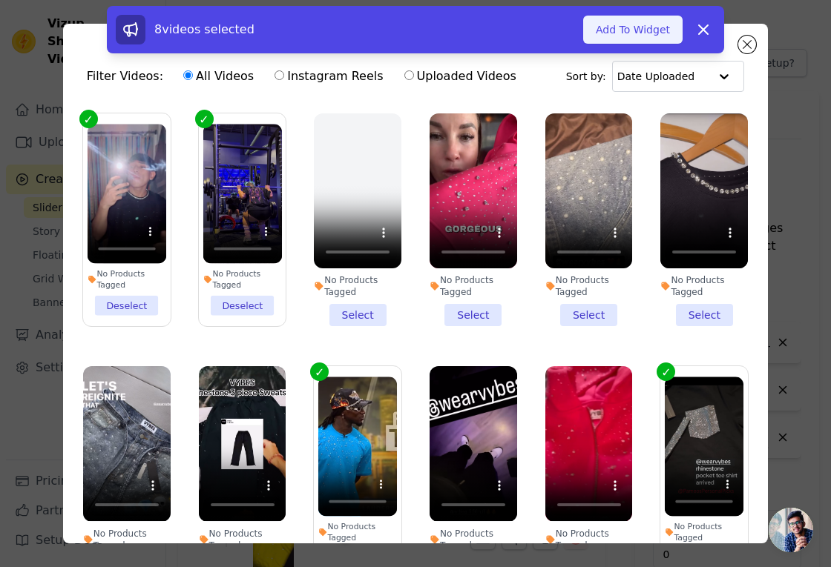
click at [621, 27] on button "Add To Widget" at bounding box center [632, 30] width 99 height 28
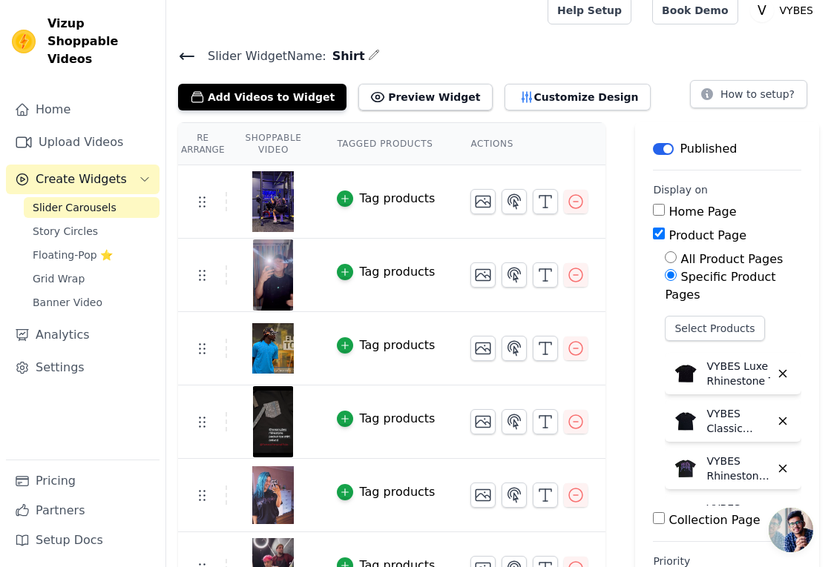
scroll to position [54, 0]
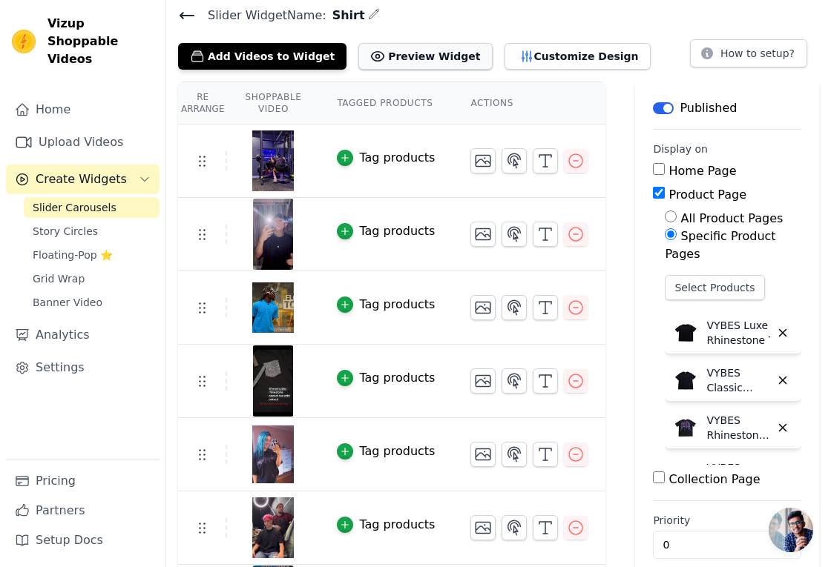
click at [410, 53] on button "Preview Widget" at bounding box center [424, 56] width 133 height 27
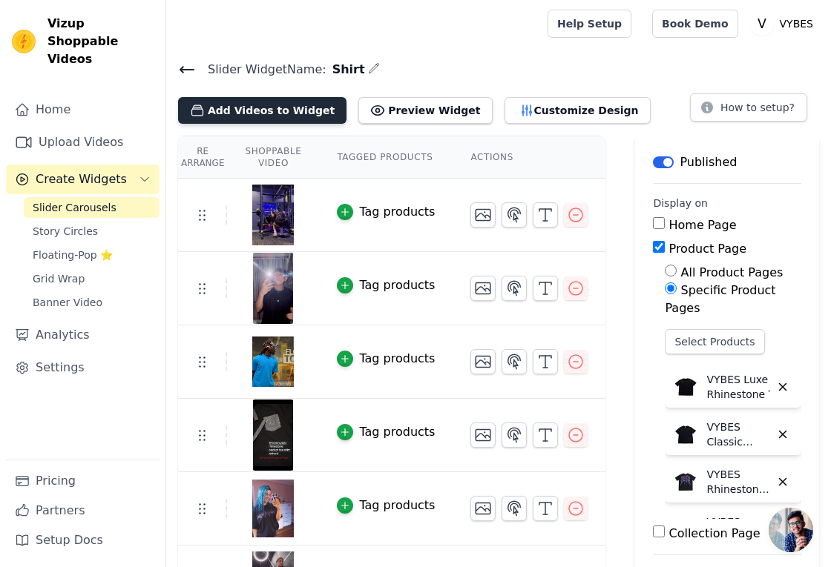
scroll to position [0, 0]
click at [283, 106] on button "Add Videos to Widget" at bounding box center [262, 110] width 168 height 27
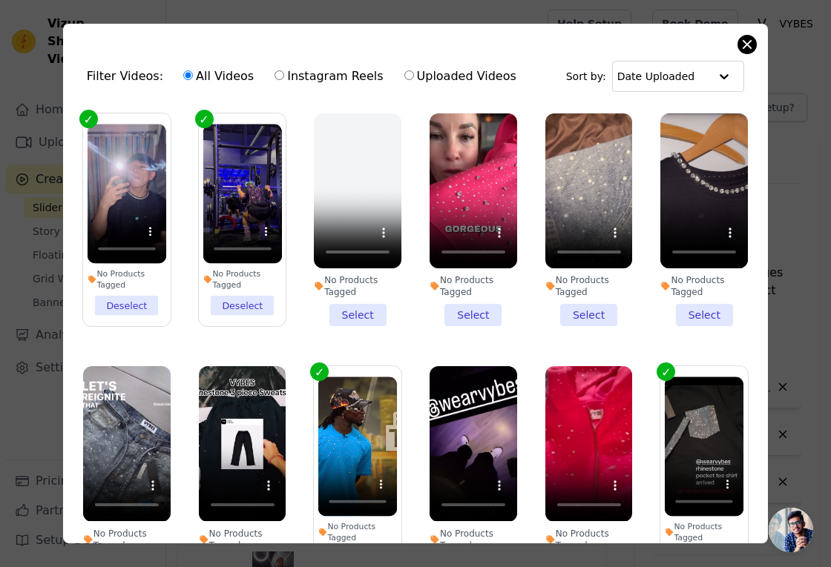
click at [749, 53] on div "Filter Videos: All Videos Instagram Reels Uploaded Videos Sort by: Date Uploade…" at bounding box center [415, 284] width 704 height 520
click at [749, 45] on button "Close modal" at bounding box center [747, 45] width 18 height 18
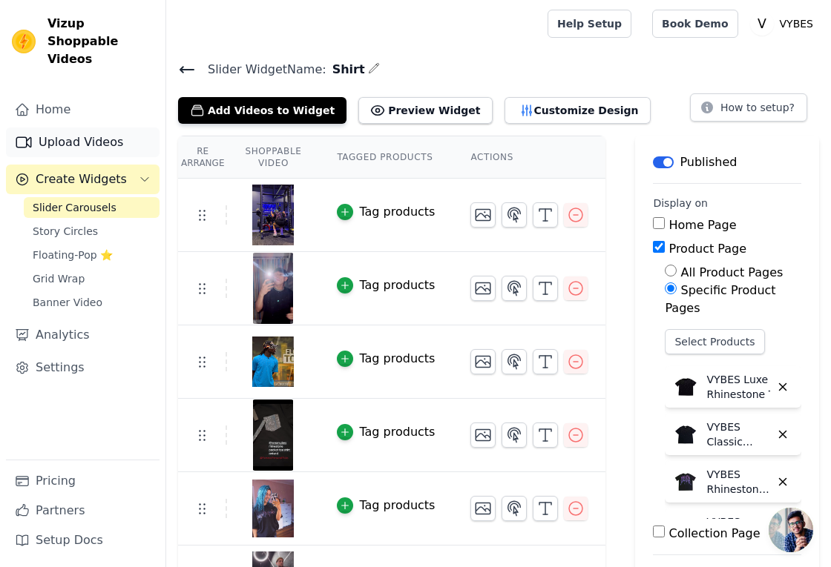
click at [62, 133] on link "Upload Videos" at bounding box center [83, 143] width 154 height 30
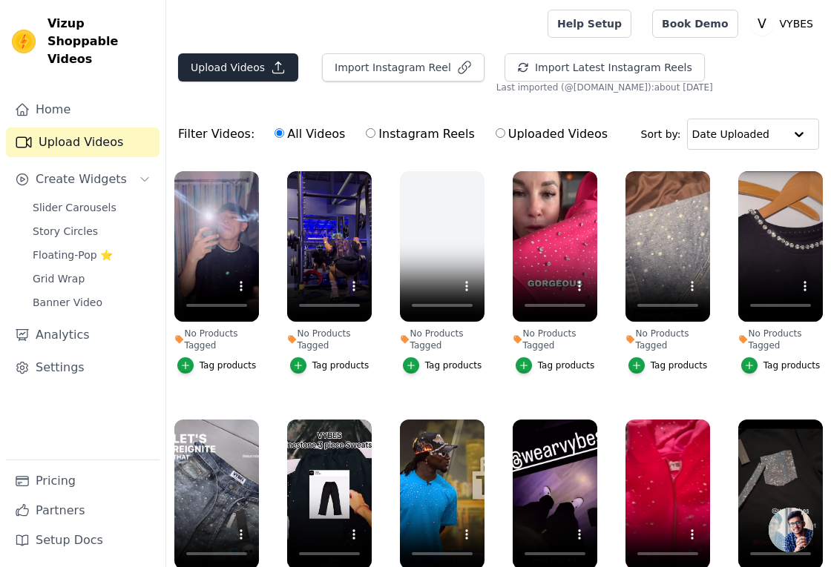
click at [225, 77] on button "Upload Videos" at bounding box center [238, 67] width 120 height 28
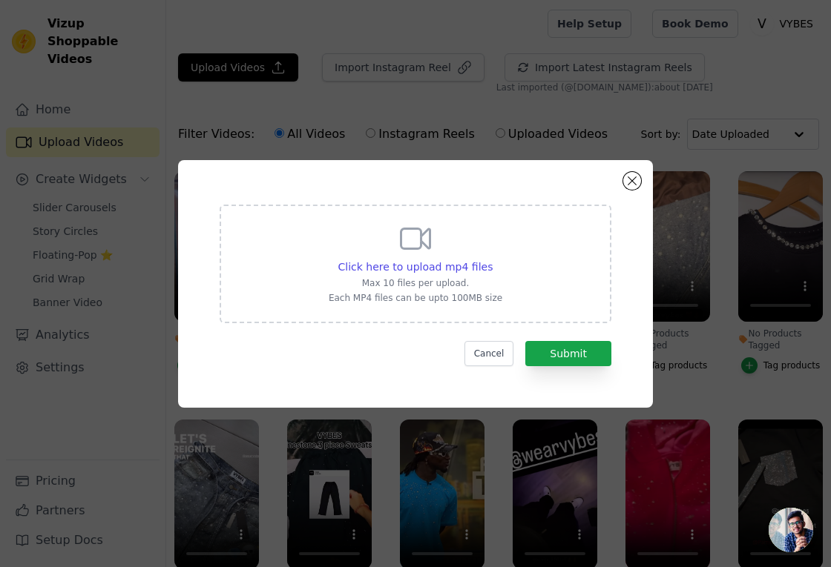
click at [379, 254] on div "Click here to upload mp4 files Max 10 files per upload. Each MP4 files can be u…" at bounding box center [416, 262] width 174 height 83
click at [492, 259] on input "Click here to upload mp4 files Max 10 files per upload. Each MP4 files can be u…" at bounding box center [492, 259] width 1 height 1
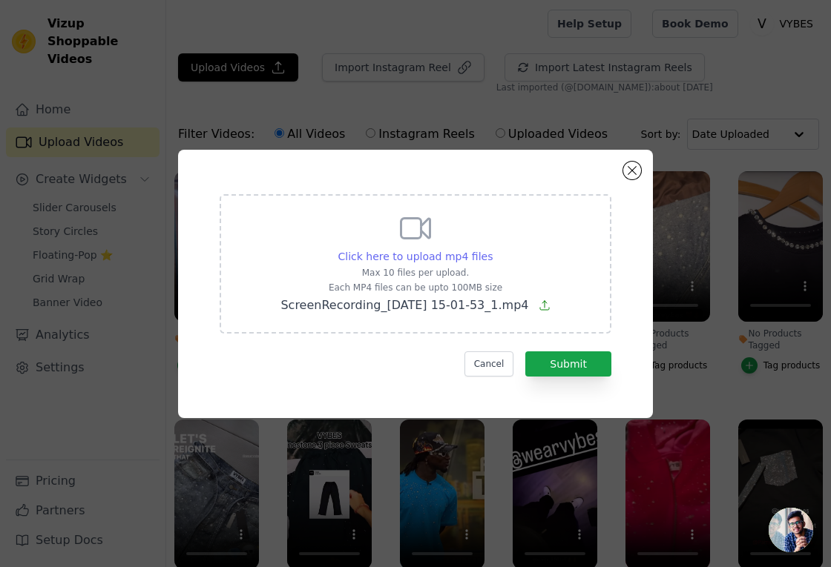
click at [461, 252] on span "Click here to upload mp4 files" at bounding box center [415, 257] width 155 height 12
click at [492, 249] on input "Click here to upload mp4 files Max 10 files per upload. Each MP4 files can be u…" at bounding box center [492, 248] width 1 height 1
type input "C:\fakepath\ScreenRecording_09-09-2025 15-09-42_1.mp4"
click at [632, 176] on button "Close modal" at bounding box center [632, 171] width 18 height 18
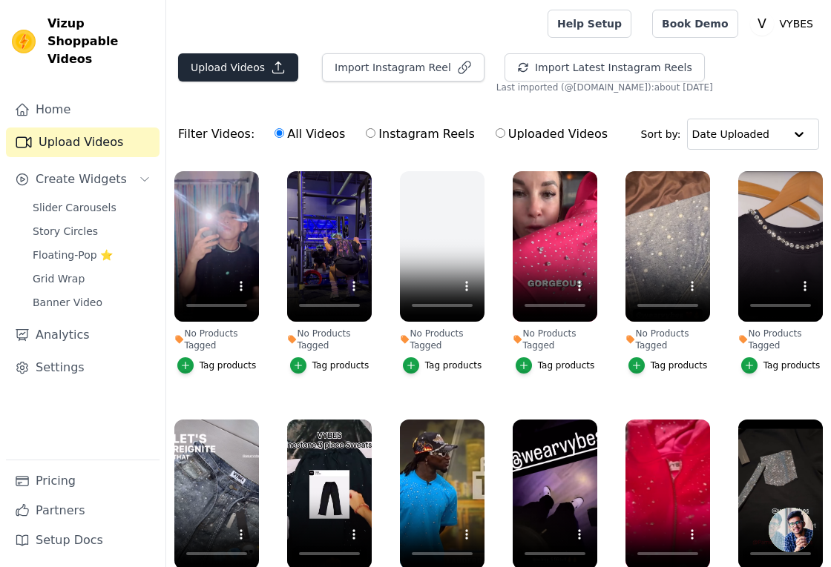
click at [269, 76] on button "Upload Videos" at bounding box center [238, 67] width 120 height 28
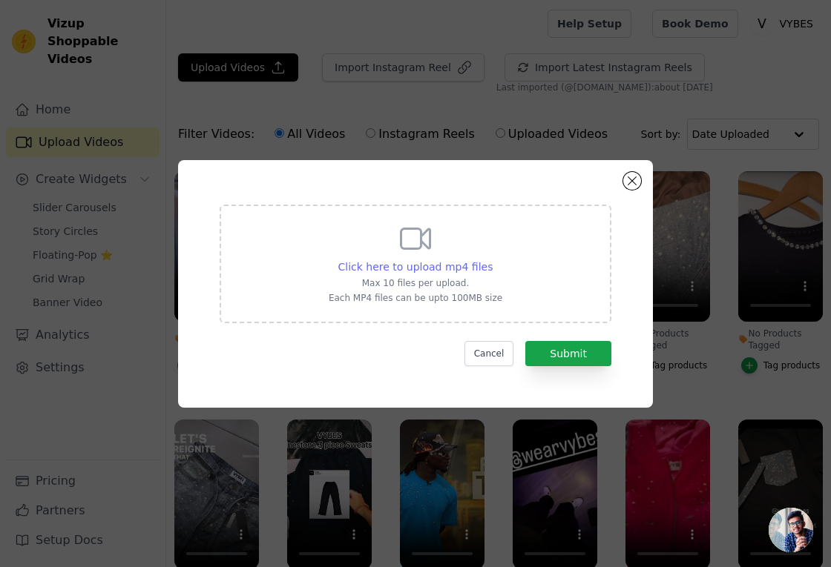
click at [380, 265] on span "Click here to upload mp4 files" at bounding box center [415, 267] width 155 height 12
click at [492, 260] on input "Click here to upload mp4 files Max 10 files per upload. Each MP4 files can be u…" at bounding box center [492, 259] width 1 height 1
type input "C:\fakepath\ScreenRecording_09-09-2025 15-01-53_1.mp4"
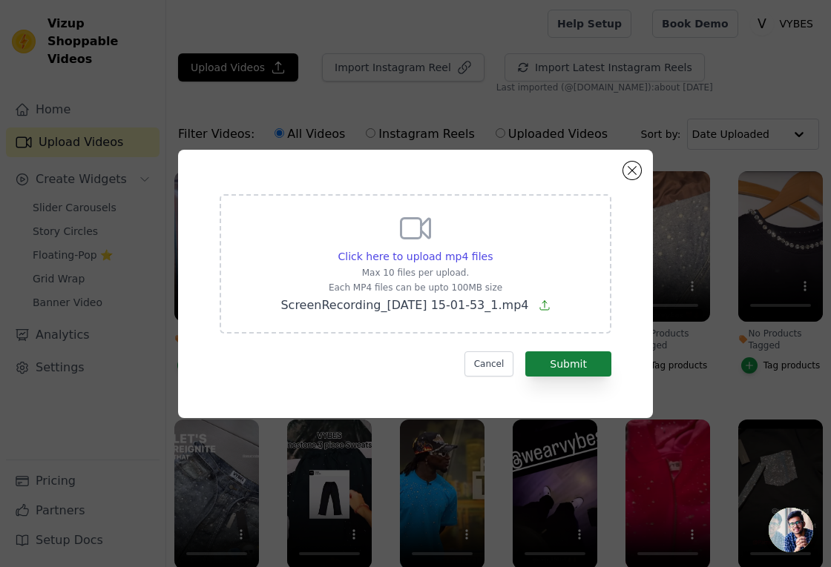
click at [588, 371] on button "Submit" at bounding box center [568, 364] width 86 height 25
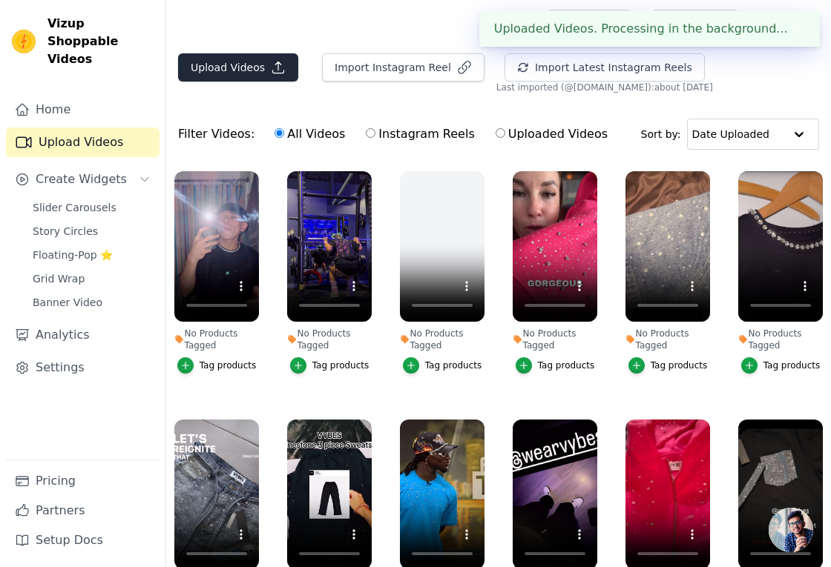
click at [278, 67] on icon "button" at bounding box center [278, 67] width 15 height 15
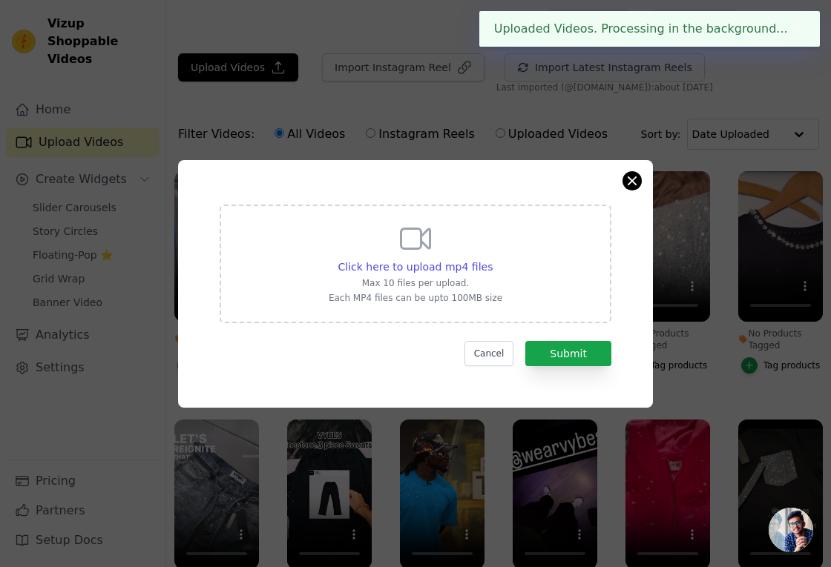
click at [637, 184] on button "Close modal" at bounding box center [632, 181] width 18 height 18
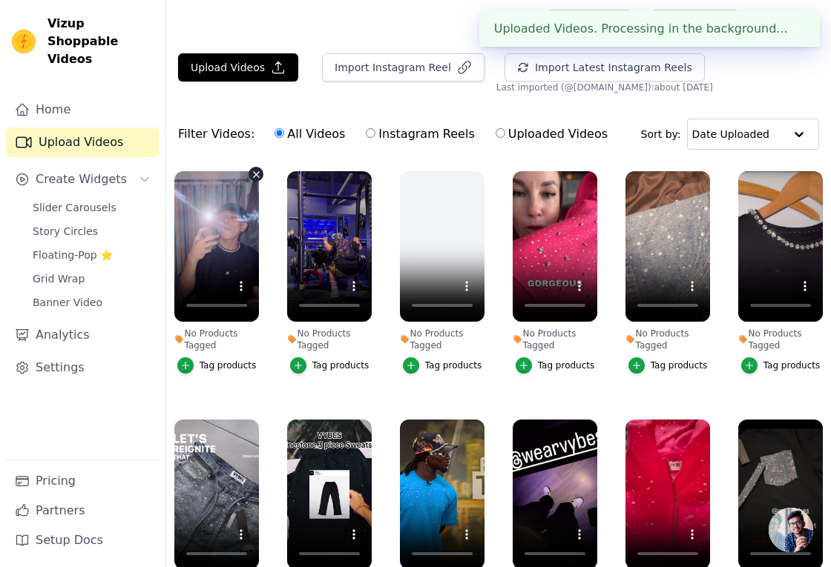
click at [222, 246] on video at bounding box center [216, 246] width 85 height 151
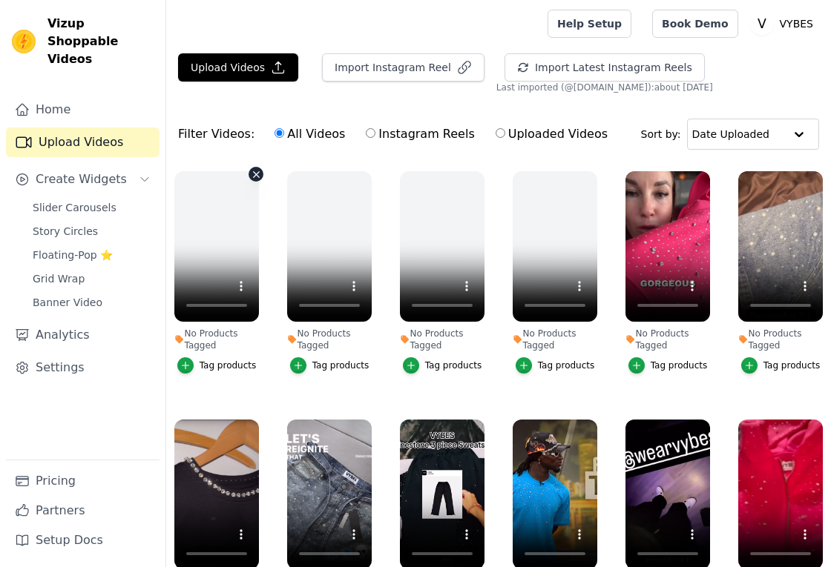
click at [220, 262] on video at bounding box center [216, 246] width 85 height 151
click at [280, 72] on icon "button" at bounding box center [278, 67] width 15 height 15
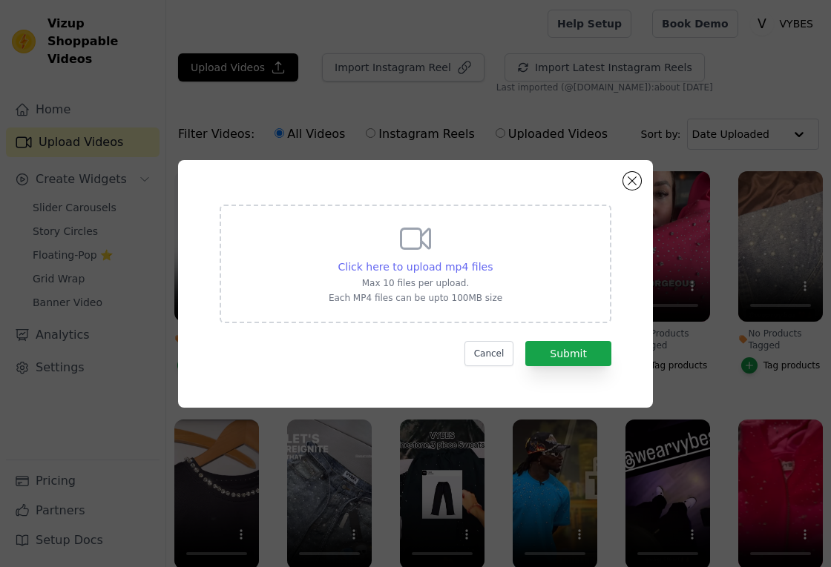
click at [411, 261] on span "Click here to upload mp4 files" at bounding box center [415, 267] width 155 height 12
click at [492, 260] on input "Click here to upload mp4 files Max 10 files per upload. Each MP4 files can be u…" at bounding box center [492, 259] width 1 height 1
type input "C:\fakepath\ScreenRecording_09-09-2025 15-09-42_1.mp4"
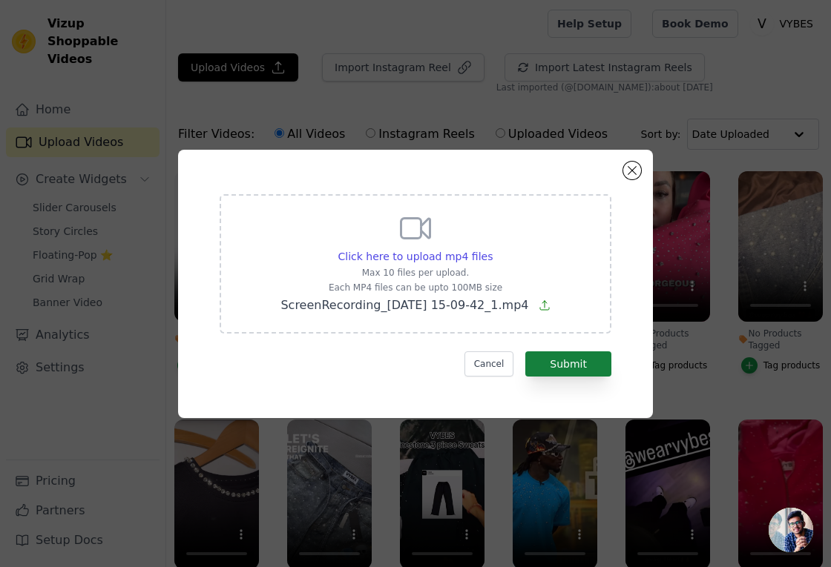
click at [575, 360] on button "Submit" at bounding box center [568, 364] width 86 height 25
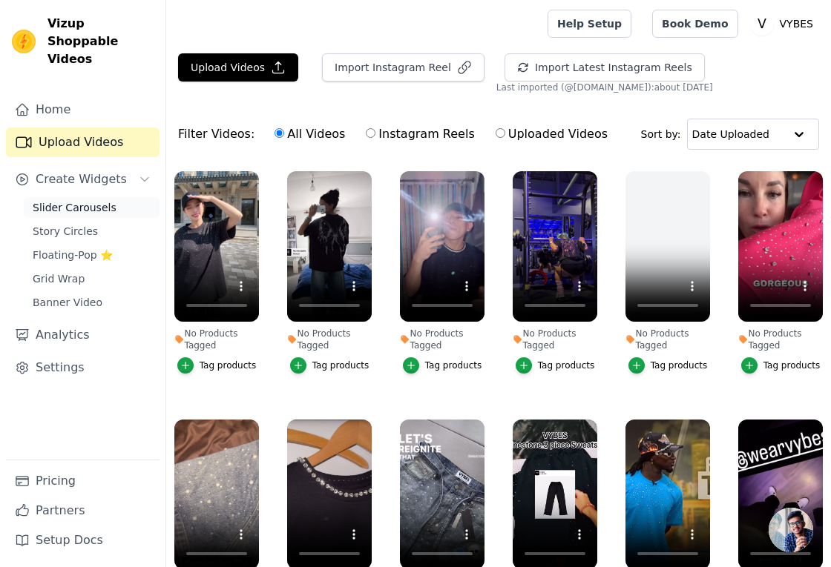
click at [97, 200] on span "Slider Carousels" at bounding box center [75, 207] width 84 height 15
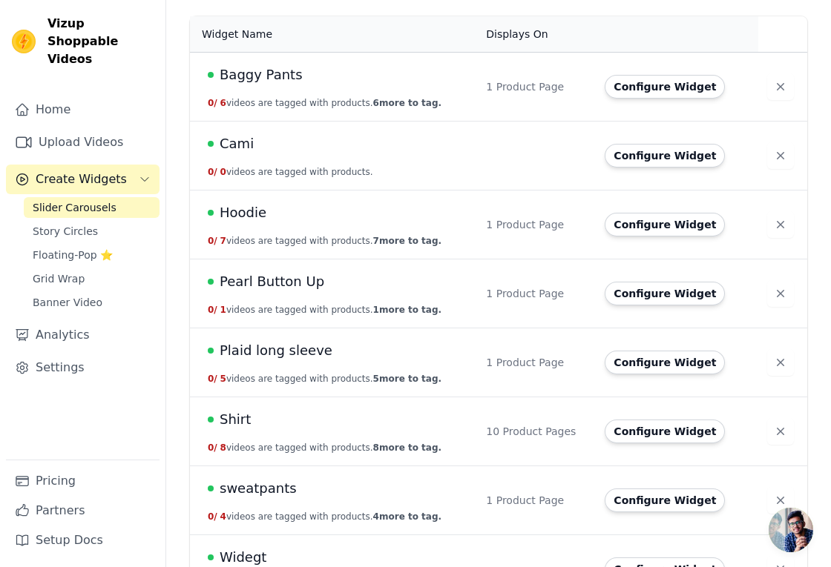
scroll to position [147, 0]
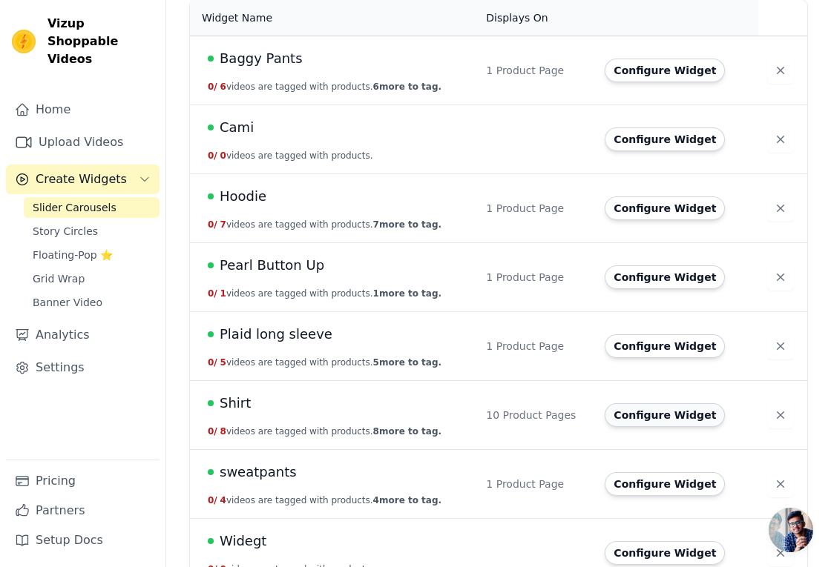
click at [652, 419] on button "Configure Widget" at bounding box center [664, 415] width 120 height 24
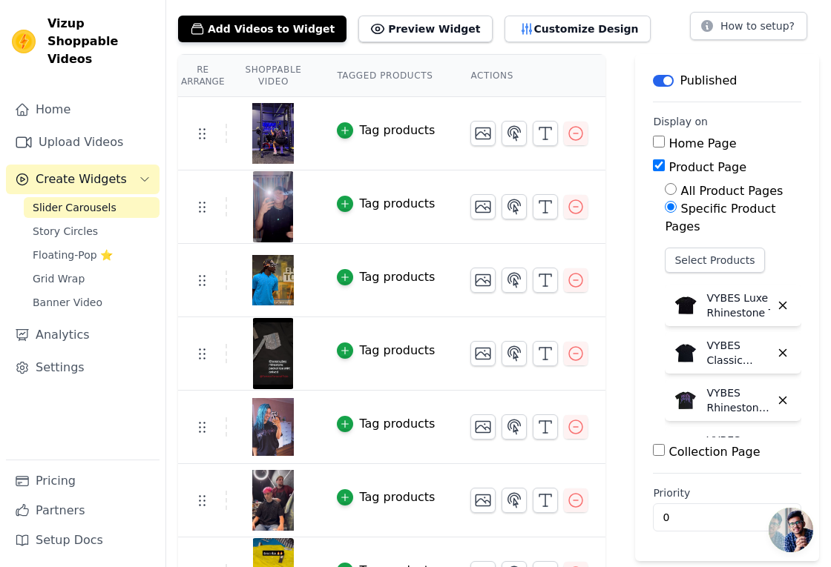
scroll to position [65, 0]
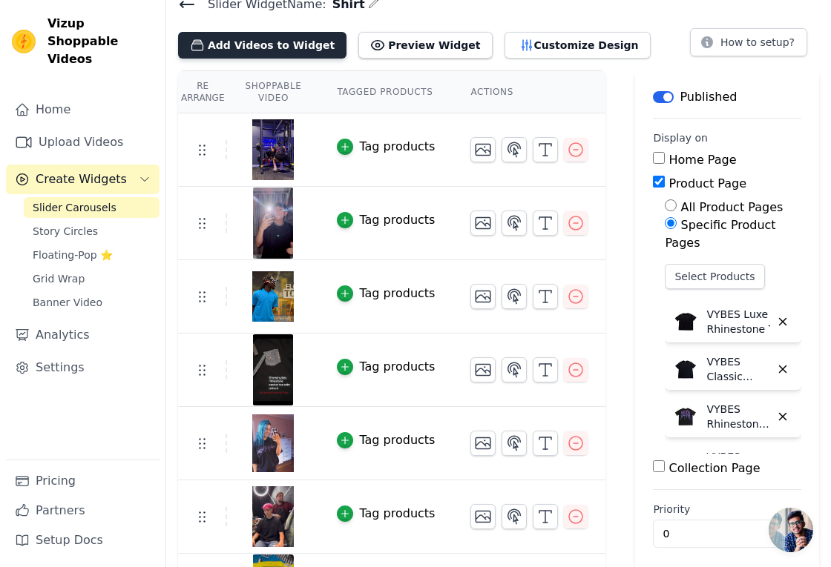
click at [268, 44] on button "Add Videos to Widget" at bounding box center [262, 45] width 168 height 27
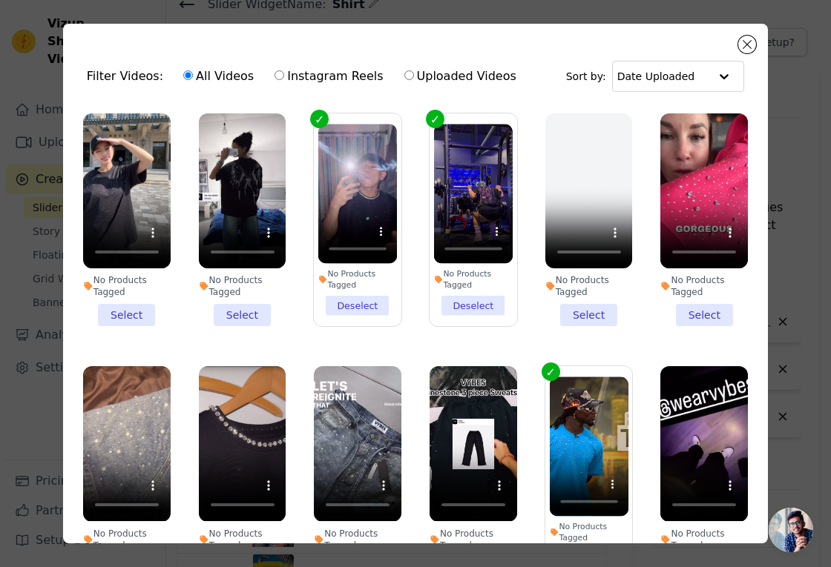
click at [245, 310] on li "No Products Tagged Select" at bounding box center [243, 219] width 88 height 213
click at [0, 0] on input "No Products Tagged Select" at bounding box center [0, 0] width 0 height 0
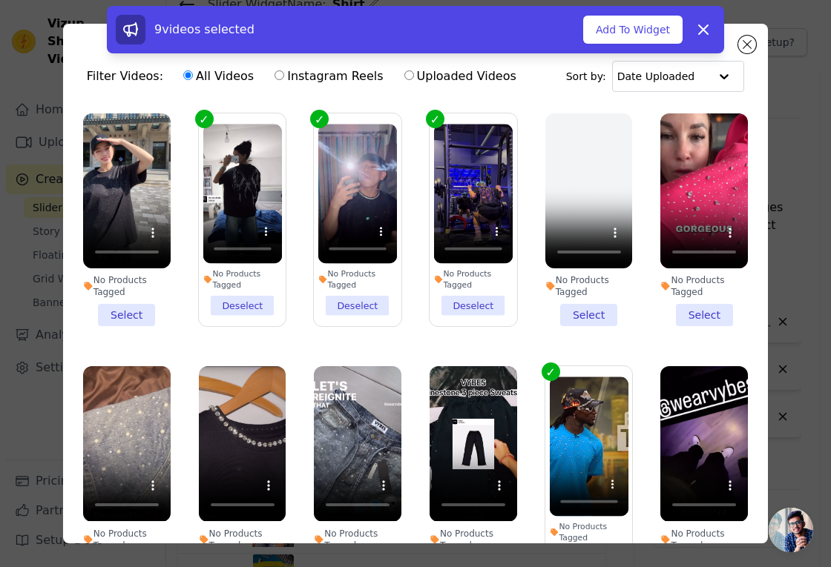
click at [142, 311] on li "No Products Tagged Select" at bounding box center [127, 219] width 88 height 213
click at [0, 0] on input "No Products Tagged Select" at bounding box center [0, 0] width 0 height 0
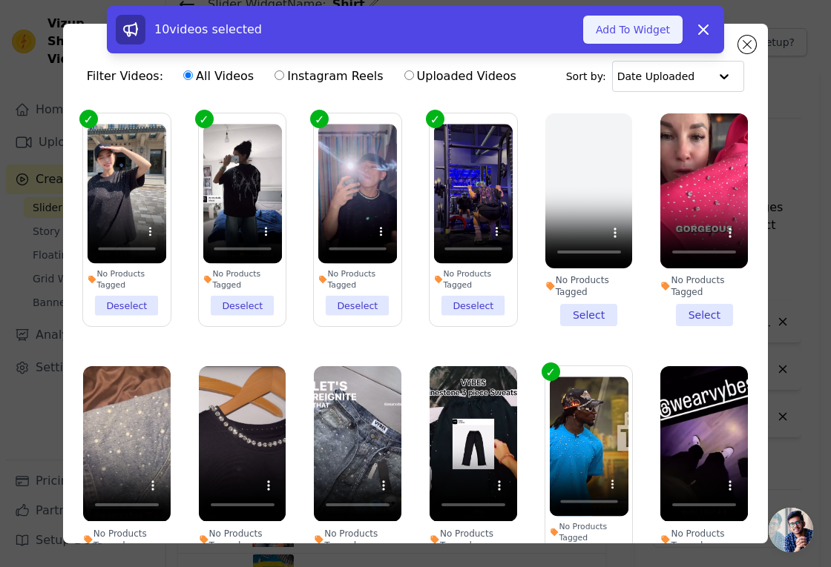
click at [654, 36] on button "Add To Widget" at bounding box center [632, 30] width 99 height 28
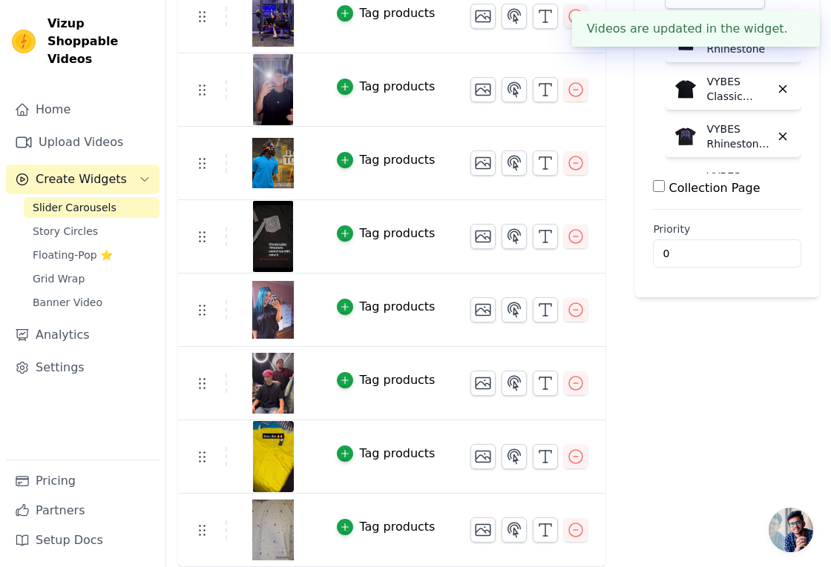
scroll to position [345, 0]
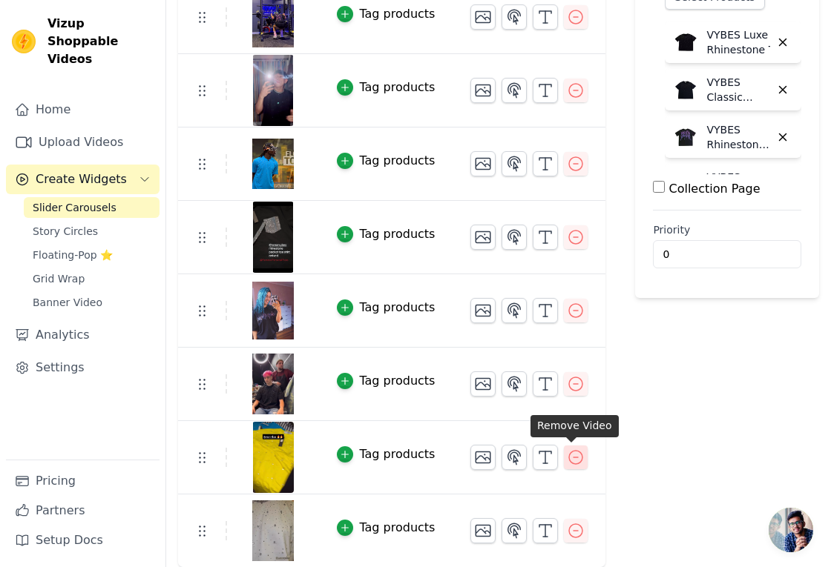
click at [572, 457] on icon "button" at bounding box center [575, 457] width 13 height 13
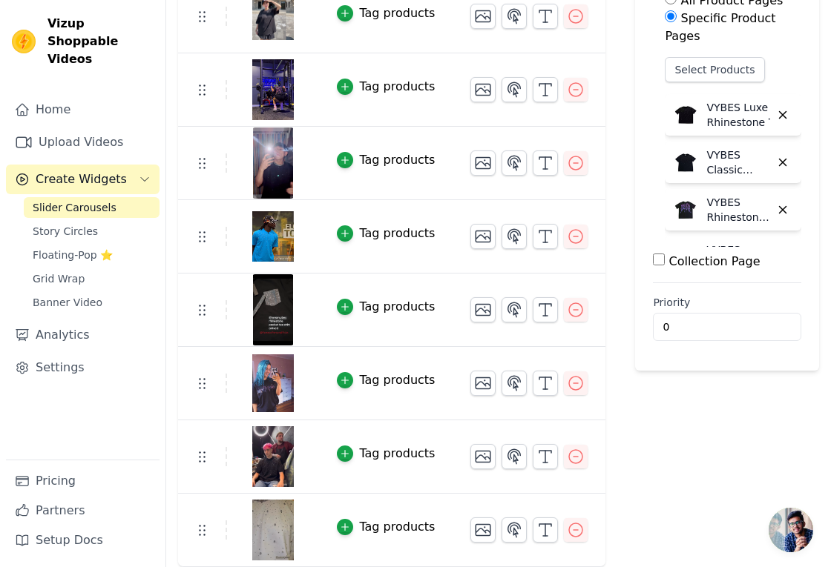
scroll to position [271, 0]
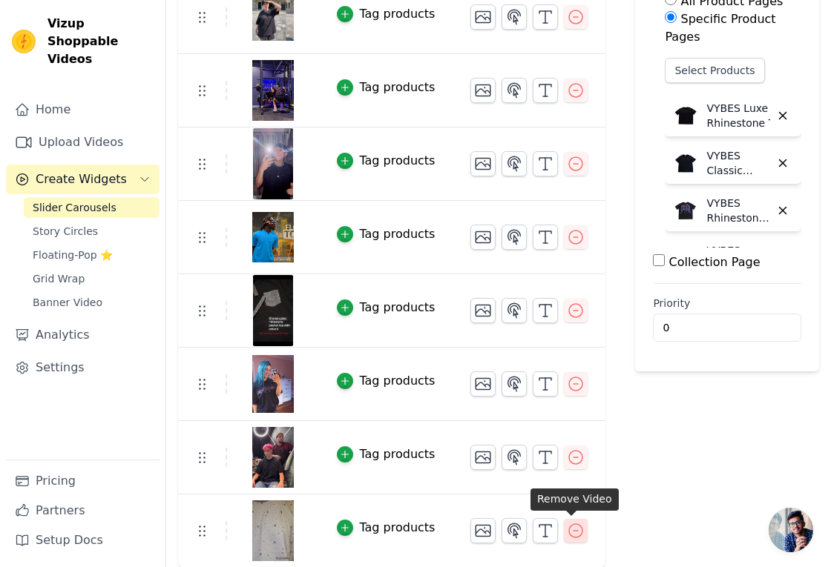
click at [567, 530] on icon "button" at bounding box center [576, 531] width 18 height 18
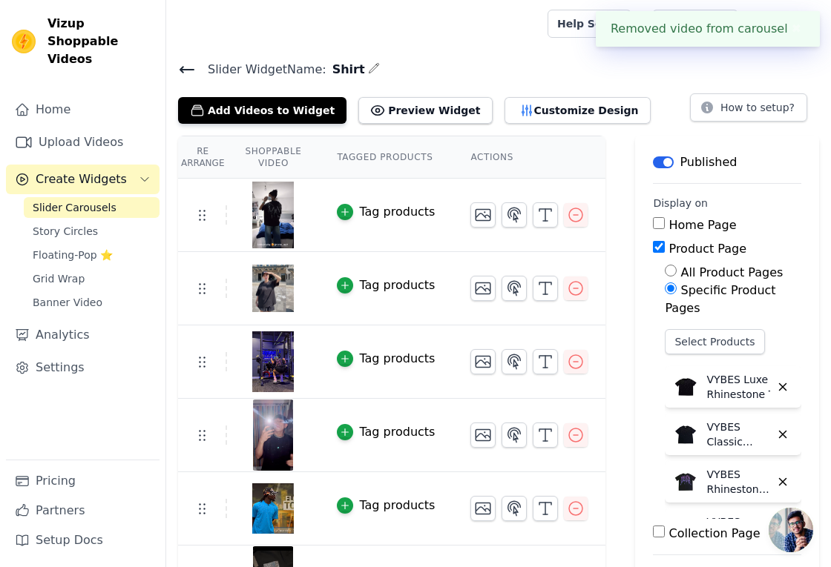
scroll to position [0, 0]
click at [251, 101] on button "Add Videos to Widget" at bounding box center [262, 110] width 168 height 27
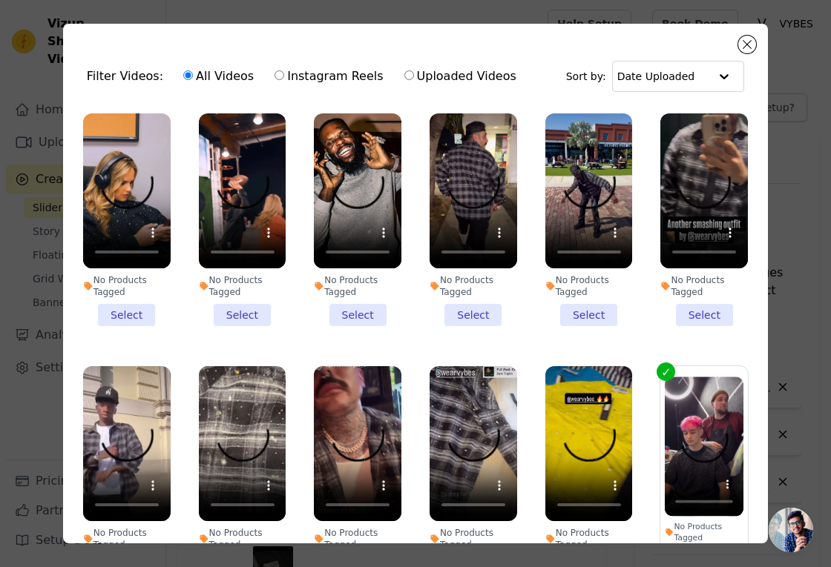
scroll to position [758, 0]
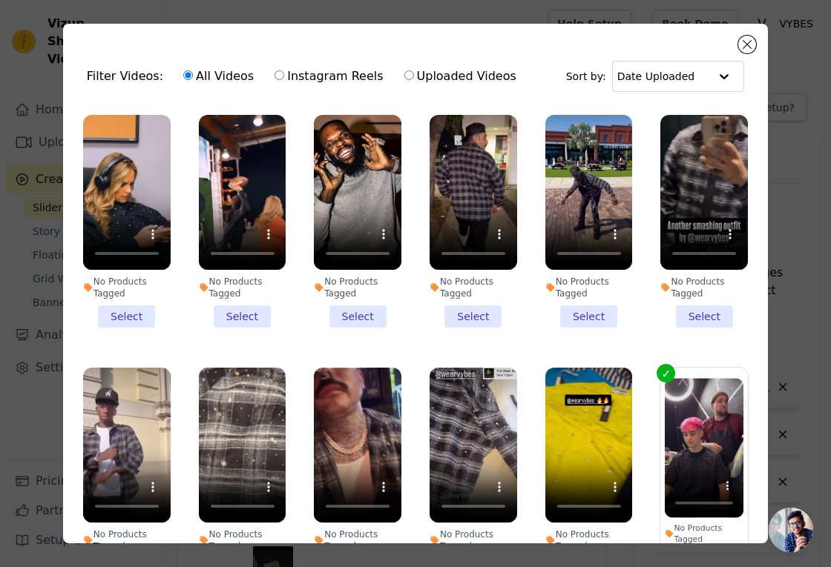
click at [585, 390] on video at bounding box center [589, 445] width 88 height 155
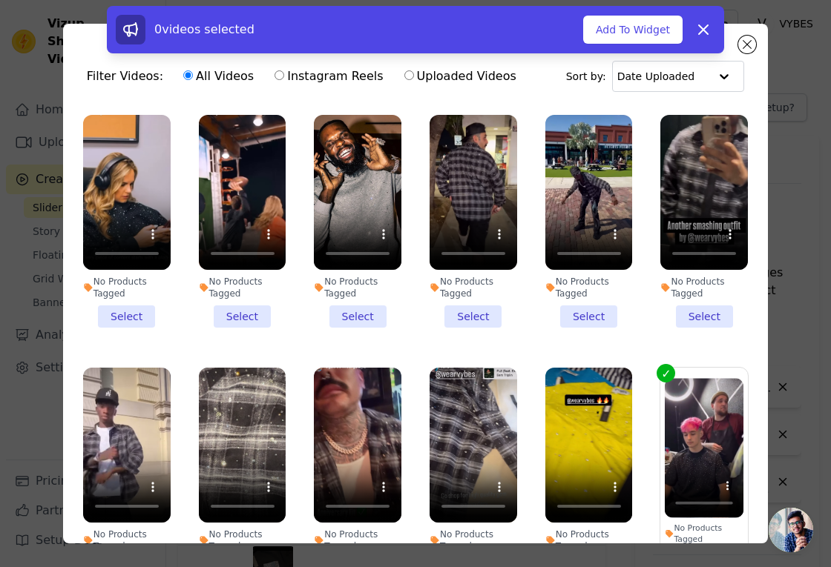
scroll to position [837, 0]
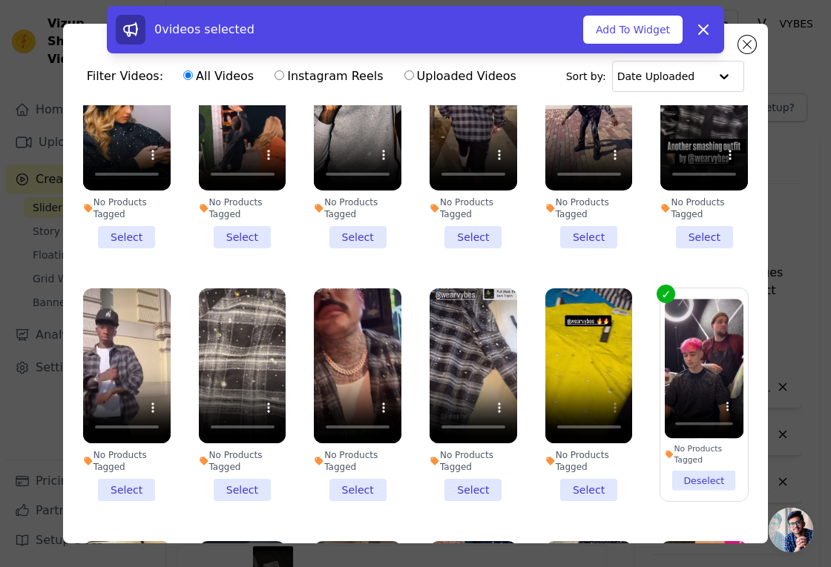
click at [587, 482] on li "No Products Tagged Select" at bounding box center [589, 394] width 88 height 213
click at [0, 0] on input "No Products Tagged Select" at bounding box center [0, 0] width 0 height 0
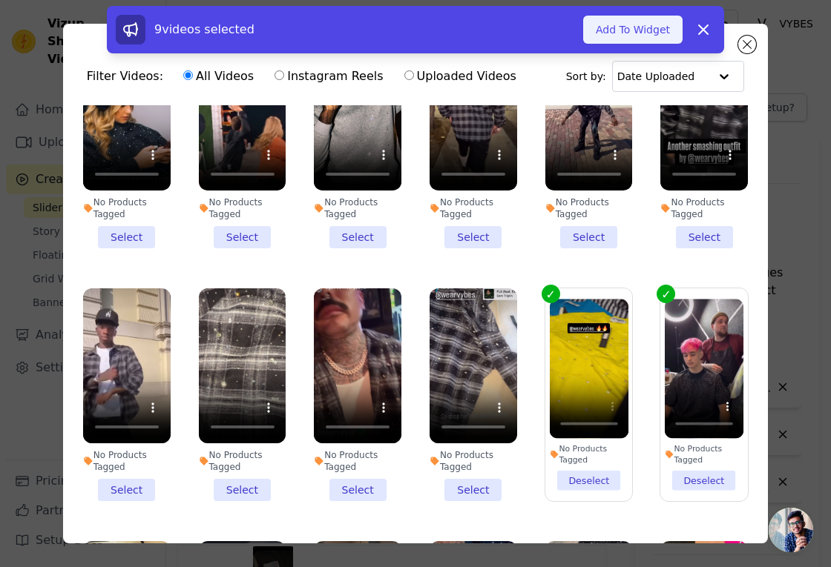
click at [640, 33] on button "Add To Widget" at bounding box center [632, 30] width 99 height 28
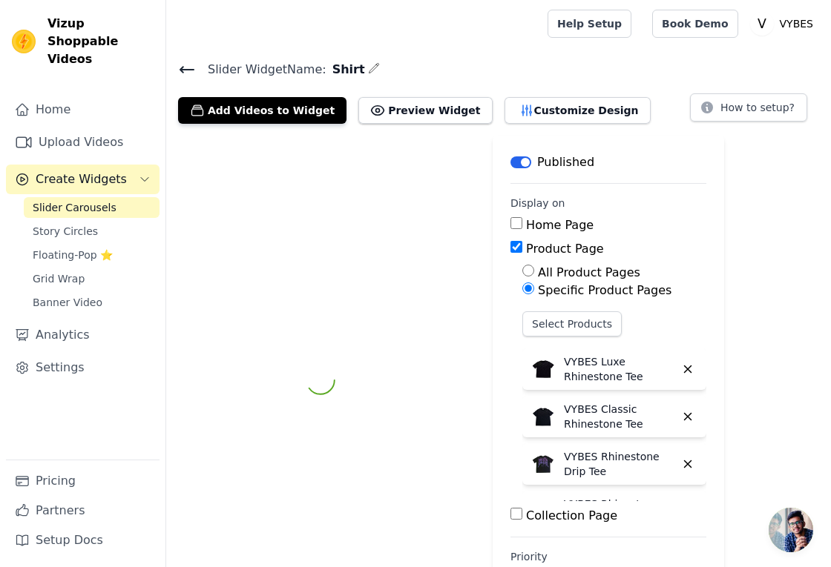
scroll to position [0, 0]
click at [400, 108] on button "Preview Widget" at bounding box center [424, 110] width 133 height 27
